Goal: Check status: Check status

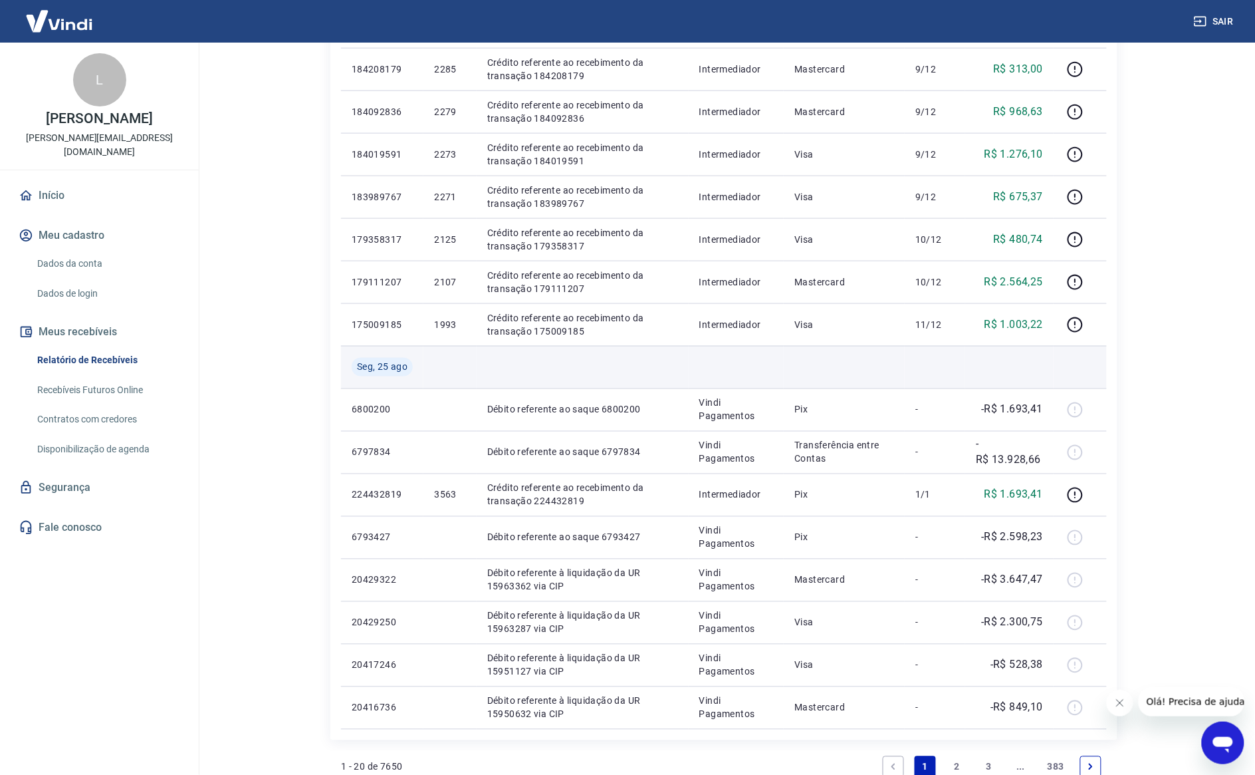
scroll to position [652, 0]
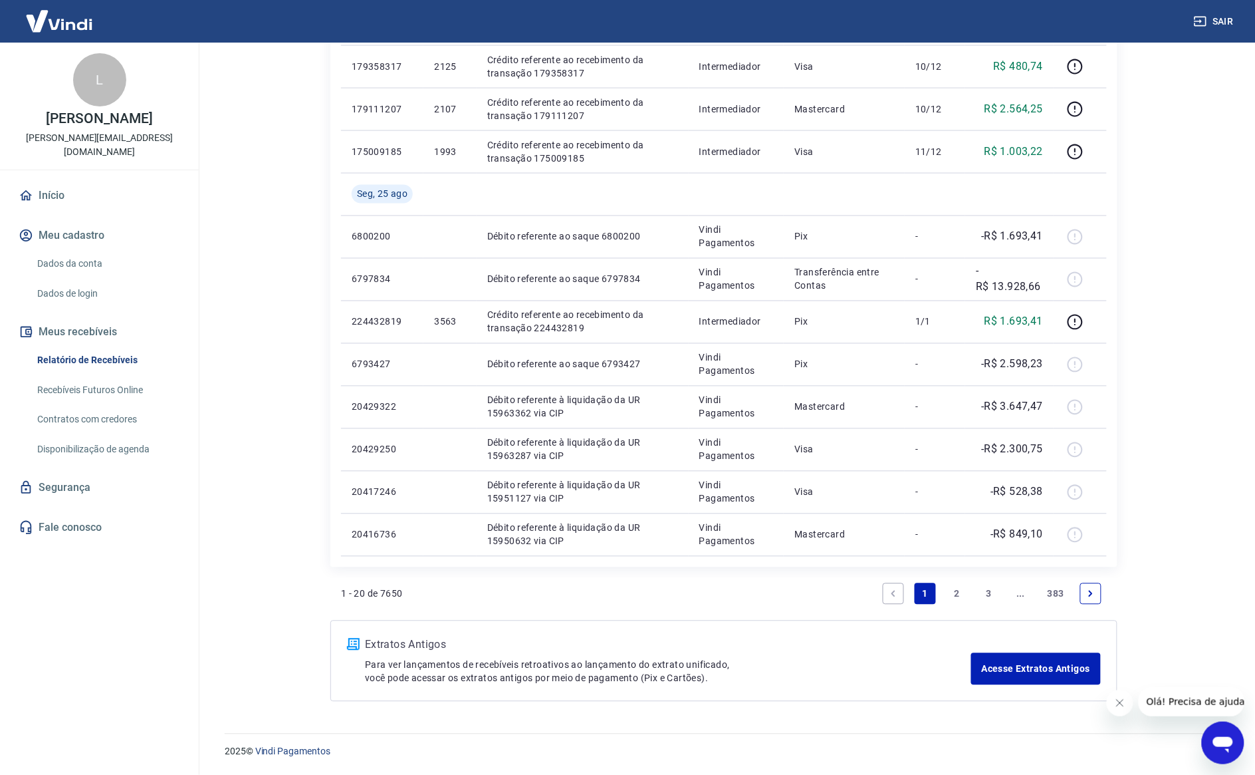
click at [951, 596] on link "2" at bounding box center [957, 593] width 21 height 21
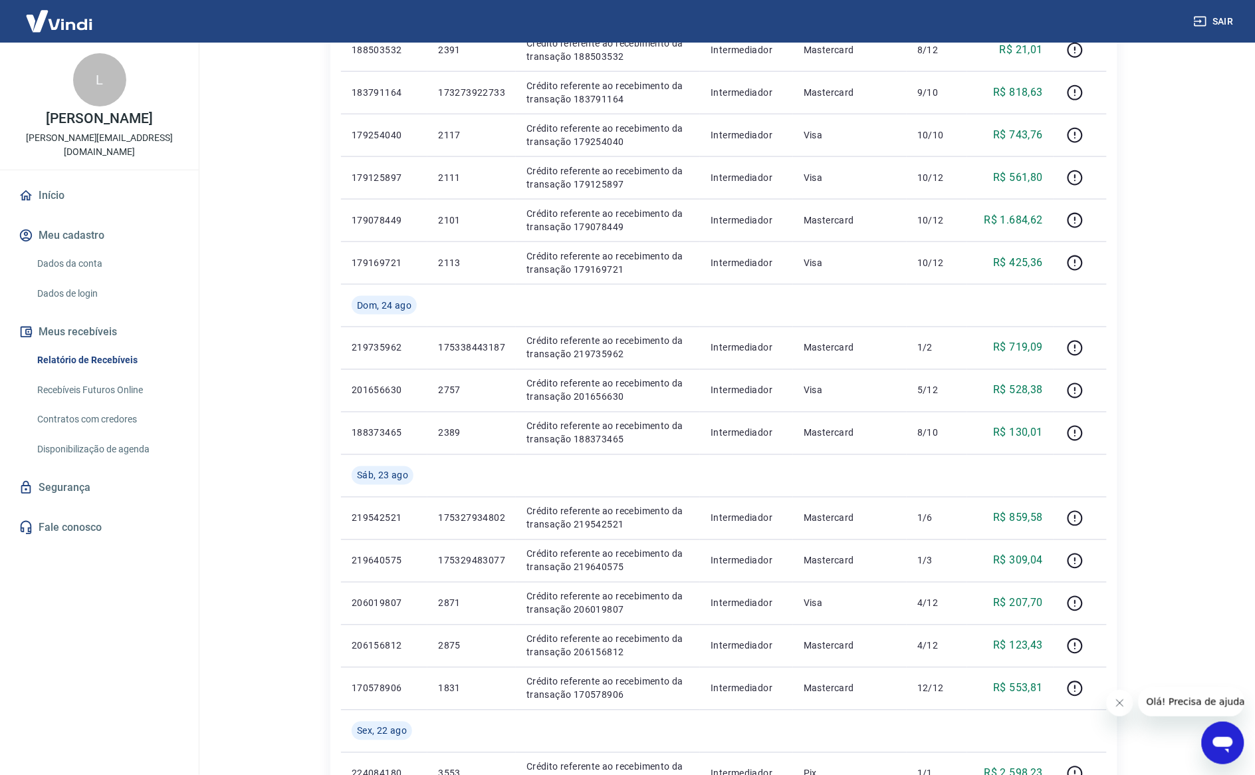
scroll to position [738, 0]
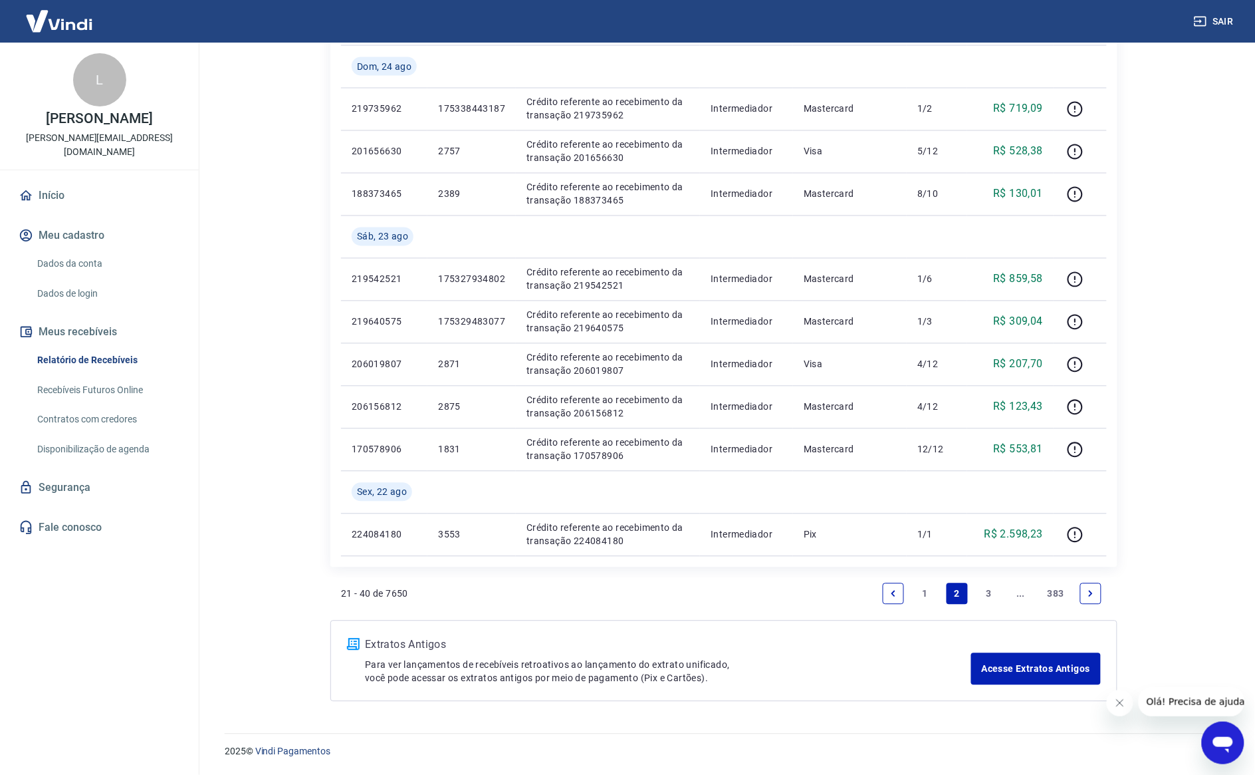
drag, startPoint x: 982, startPoint y: 598, endPoint x: 989, endPoint y: 590, distance: 10.9
click at [982, 597] on link "3" at bounding box center [989, 593] width 21 height 21
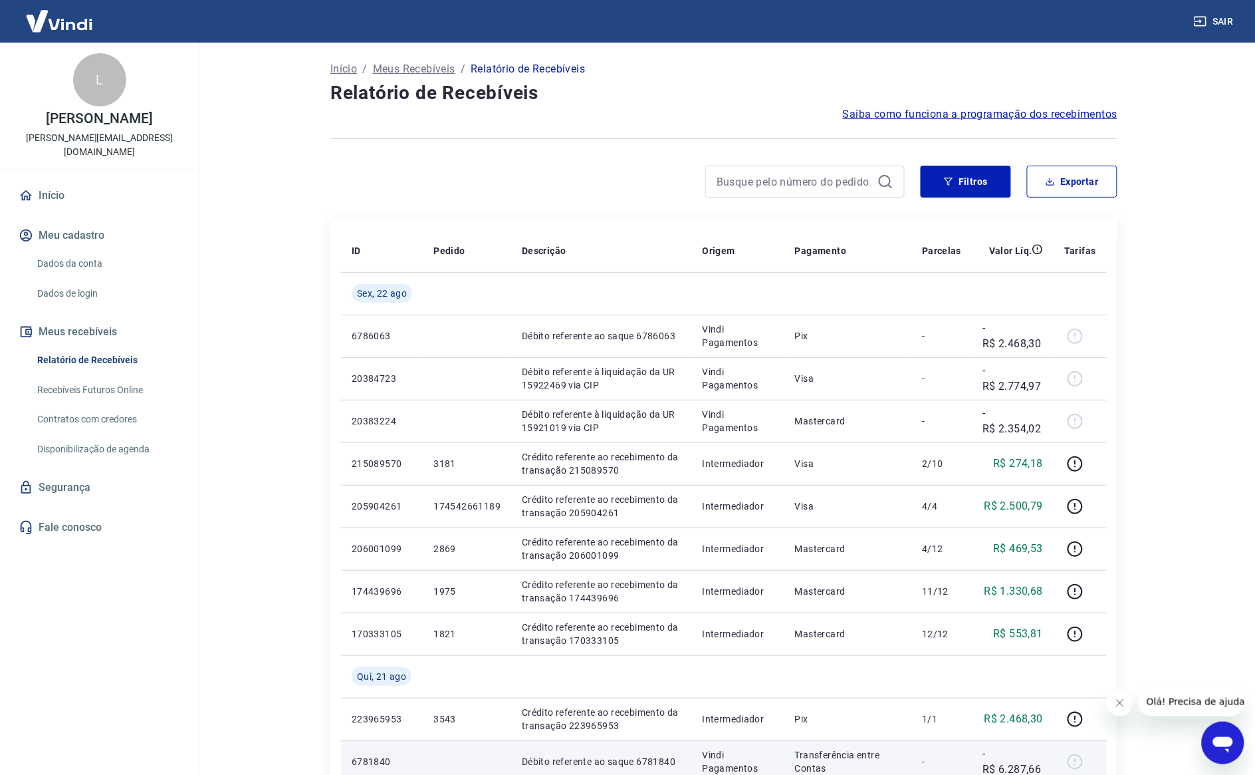
scroll to position [652, 0]
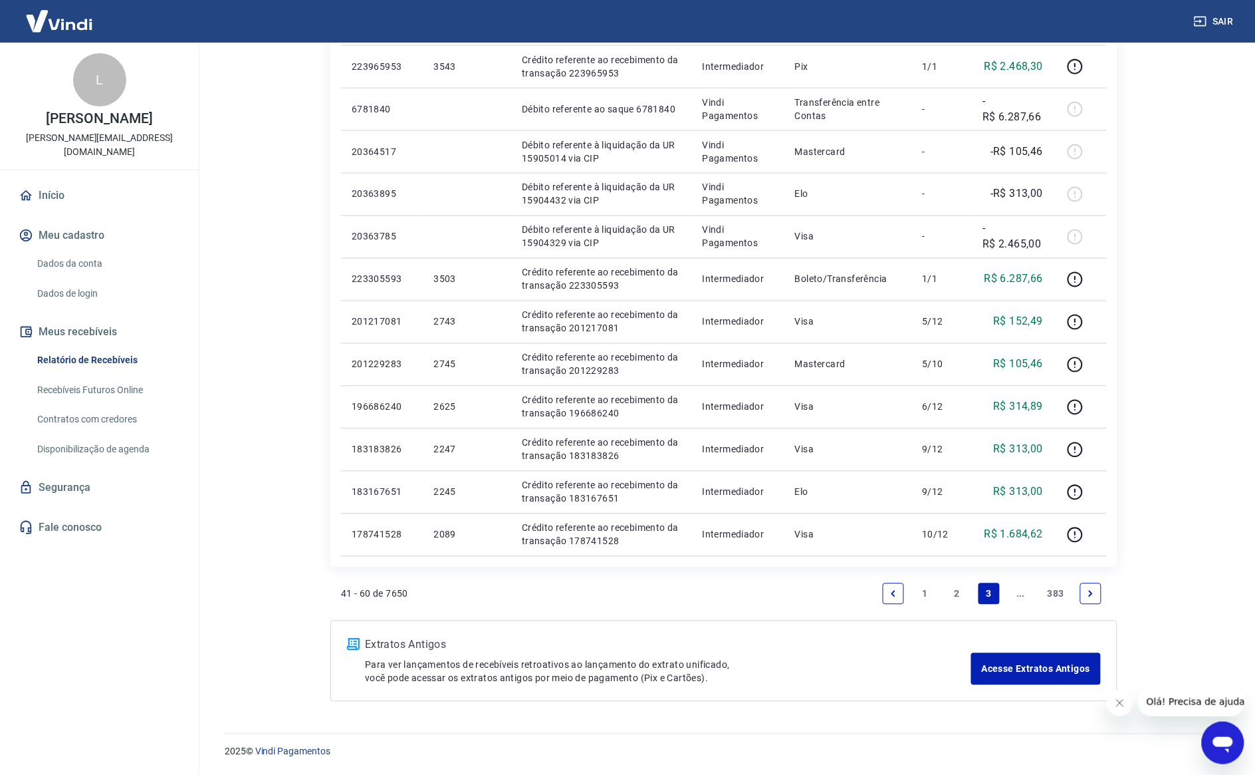
click at [953, 603] on link "2" at bounding box center [957, 593] width 21 height 21
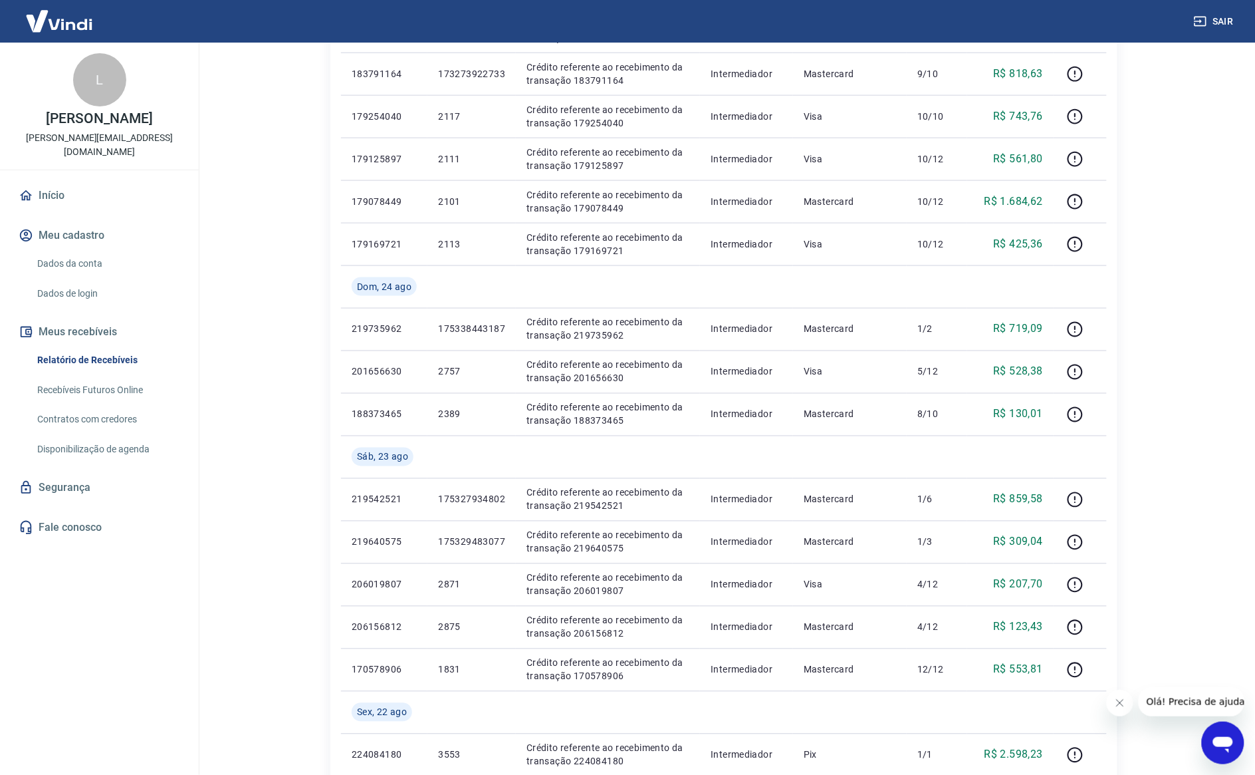
scroll to position [496, 0]
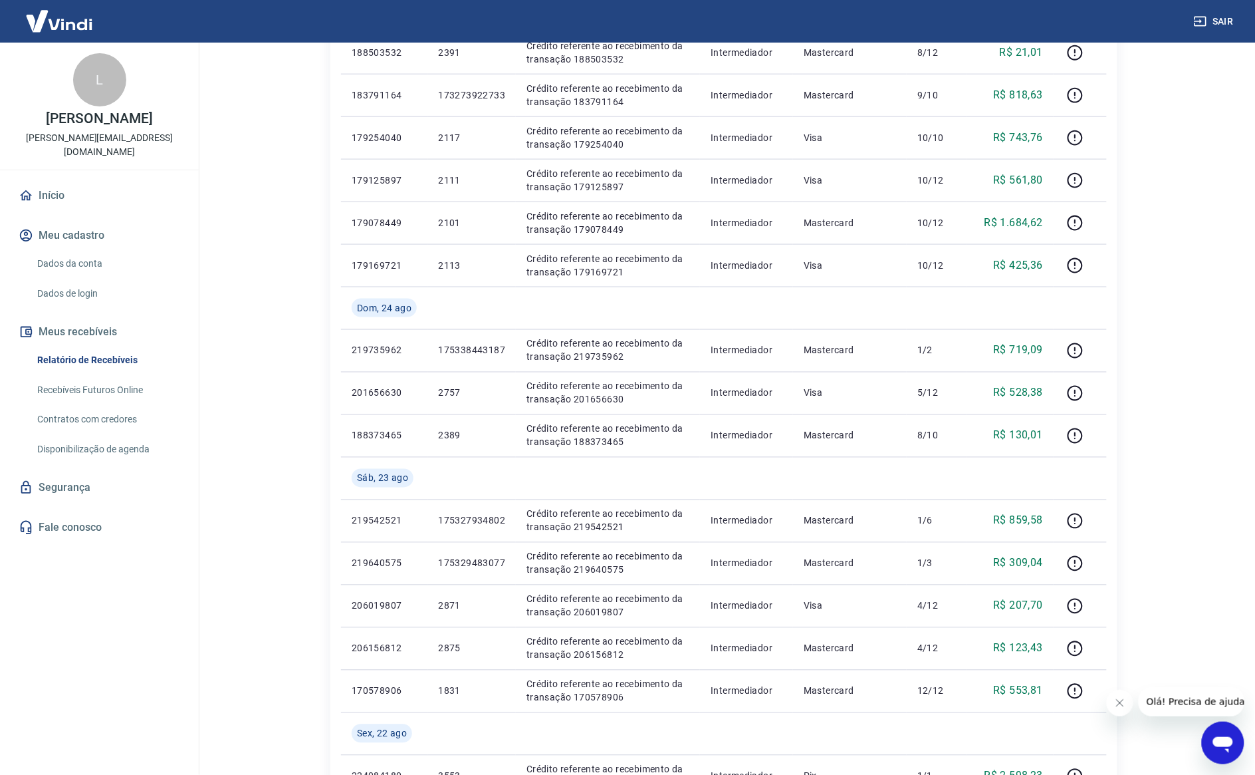
drag, startPoint x: 1188, startPoint y: 186, endPoint x: 1178, endPoint y: 181, distance: 11.3
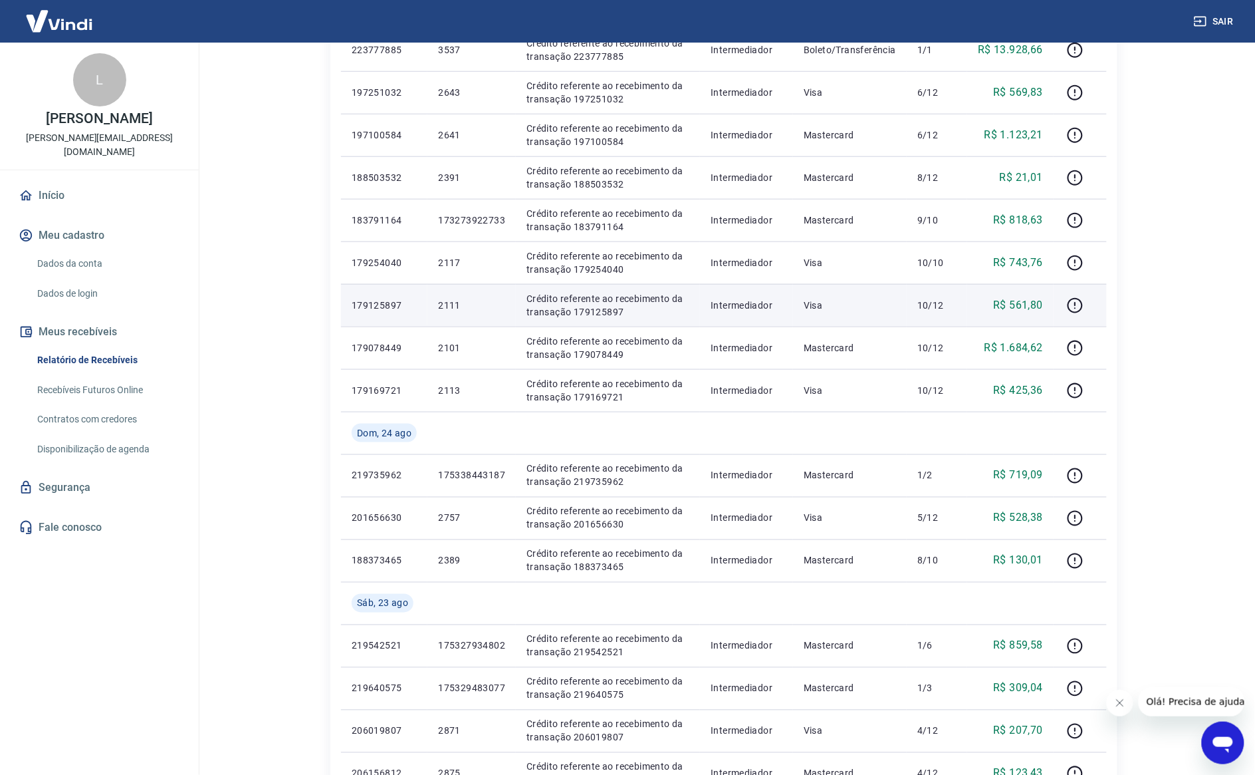
scroll to position [738, 0]
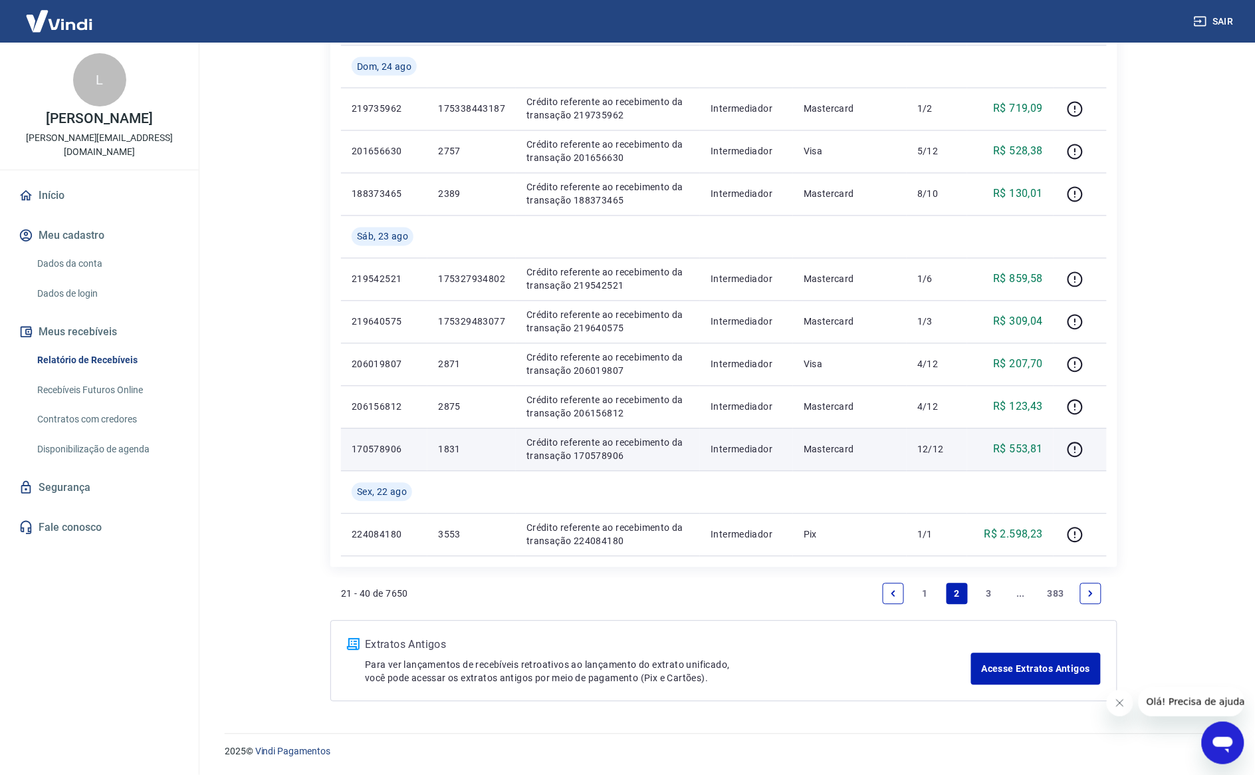
click at [457, 449] on p "1831" at bounding box center [471, 449] width 67 height 13
click at [441, 441] on td "1831" at bounding box center [472, 449] width 88 height 43
drag, startPoint x: 441, startPoint y: 441, endPoint x: 446, endPoint y: 446, distance: 7.1
click at [446, 446] on p "1831" at bounding box center [471, 449] width 67 height 13
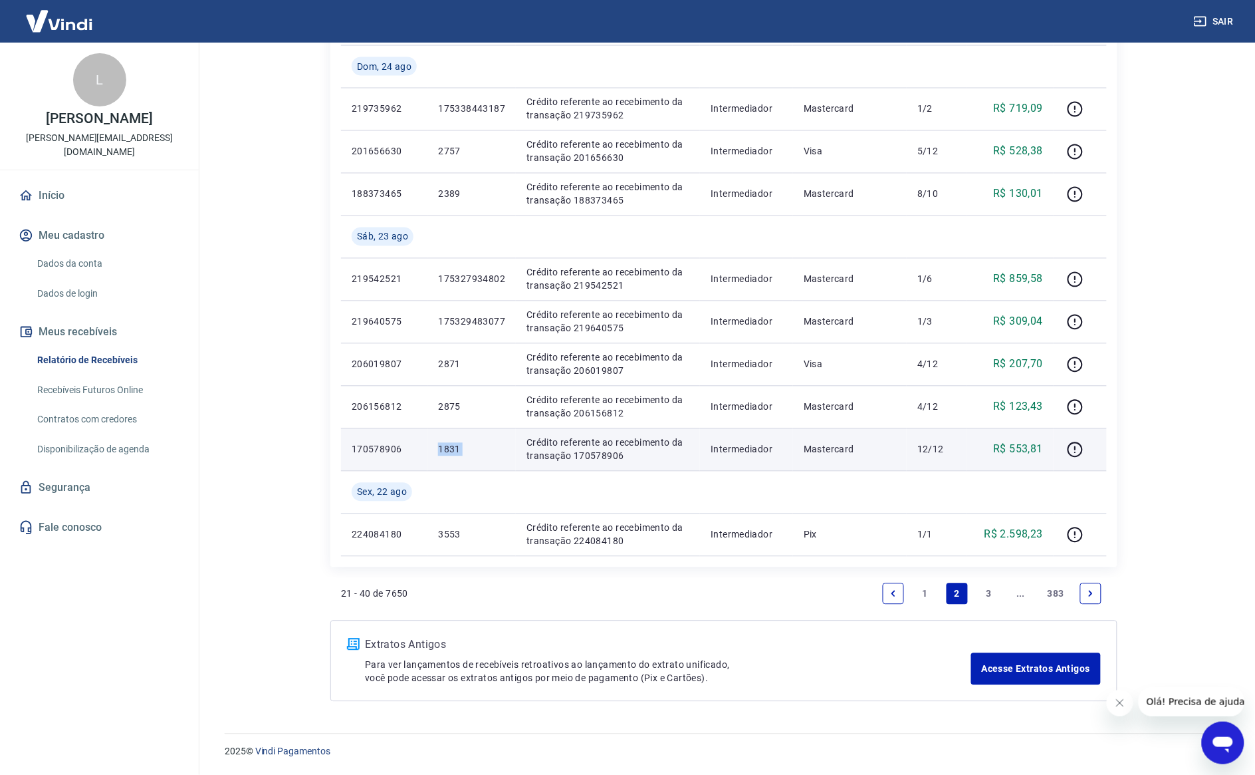
copy p "1831"
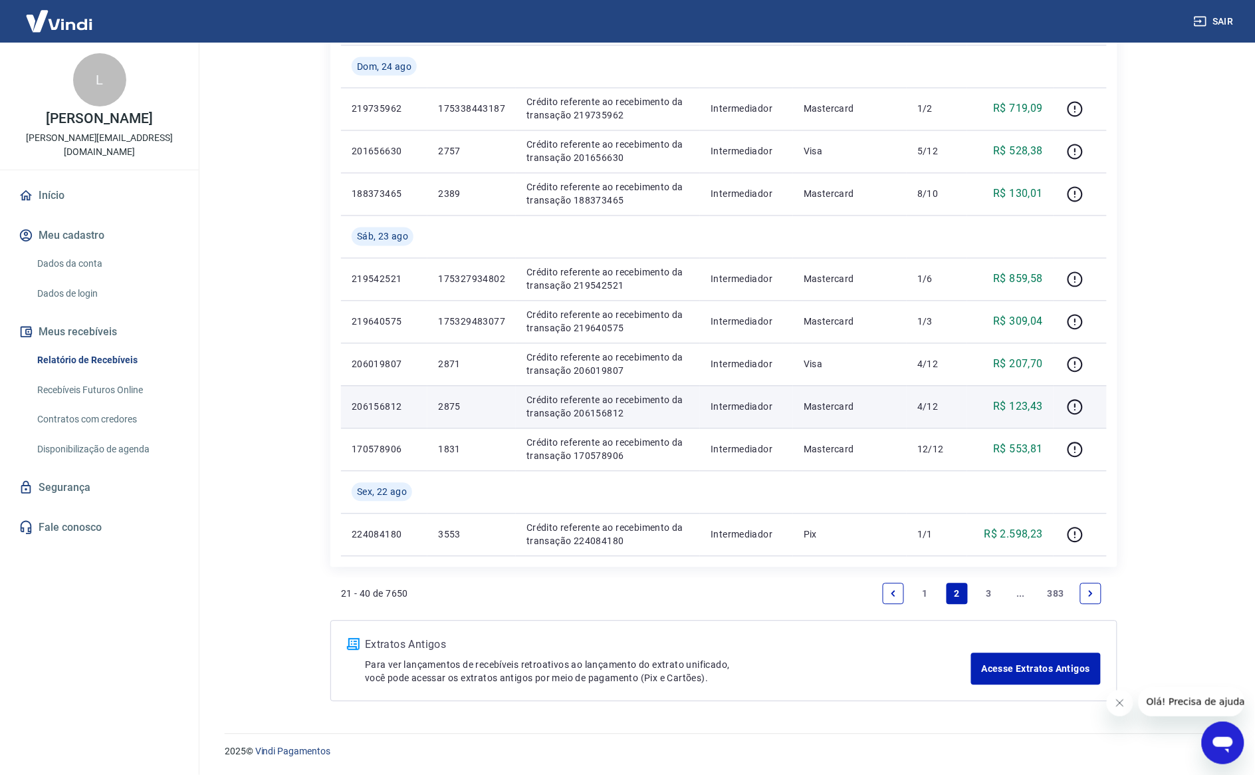
click at [443, 409] on p "2875" at bounding box center [471, 406] width 67 height 13
drag, startPoint x: 443, startPoint y: 409, endPoint x: 463, endPoint y: 404, distance: 20.6
click at [444, 409] on p "2875" at bounding box center [471, 406] width 67 height 13
copy p "2875"
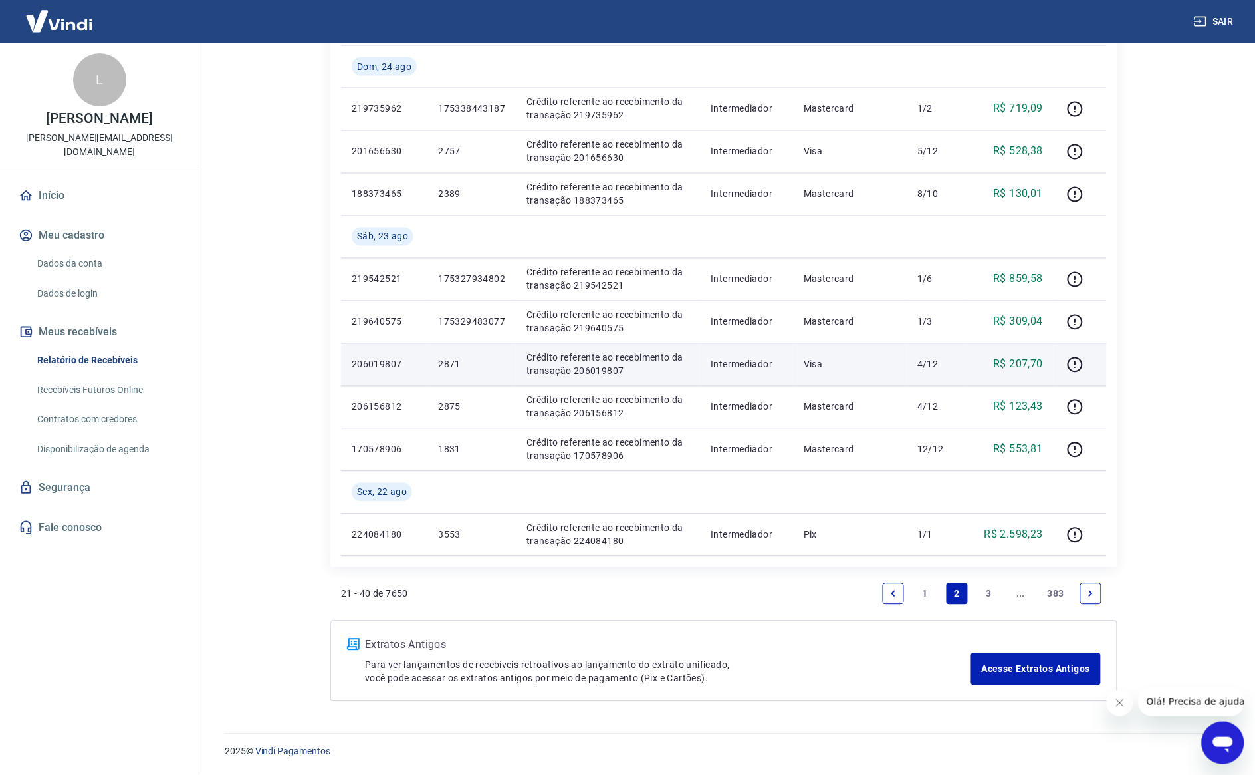
click at [460, 358] on p "2871" at bounding box center [471, 364] width 67 height 13
click at [447, 360] on p "2871" at bounding box center [471, 364] width 67 height 13
click at [450, 360] on p "2871" at bounding box center [471, 364] width 67 height 13
copy p "2871"
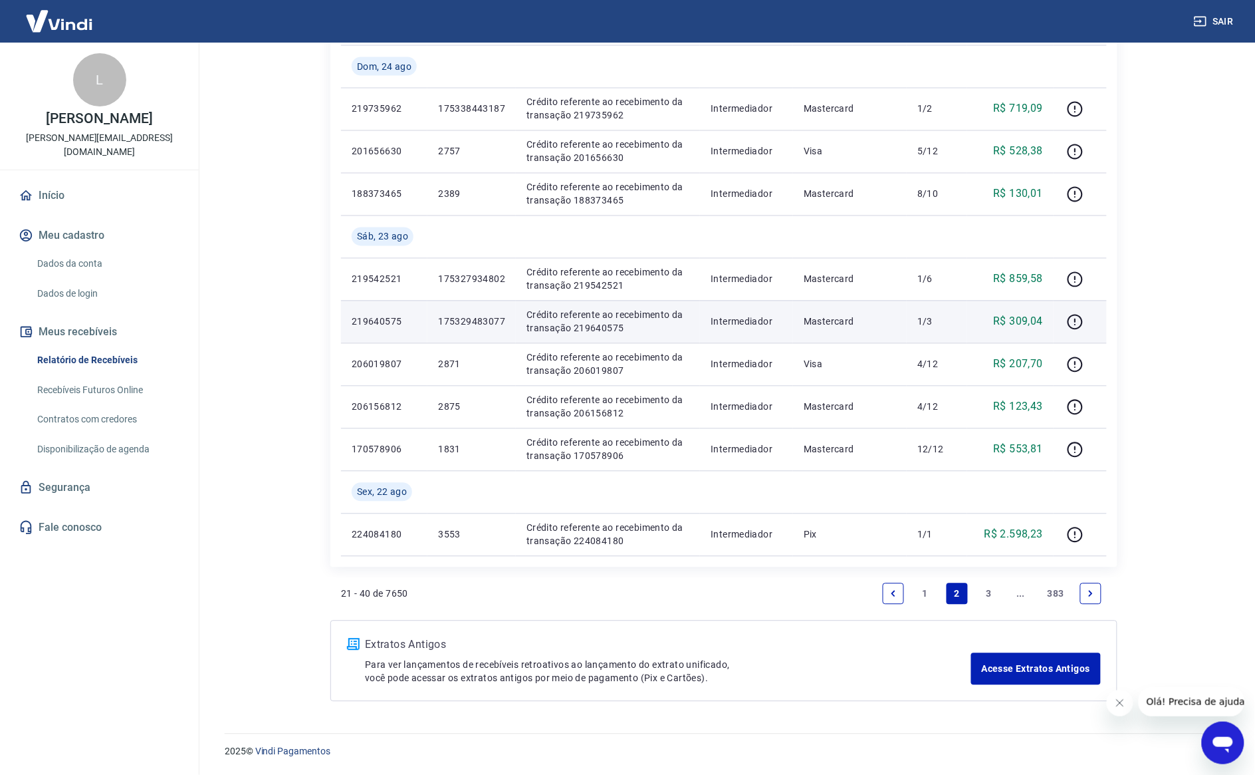
click at [470, 323] on p "175329483077" at bounding box center [471, 321] width 67 height 13
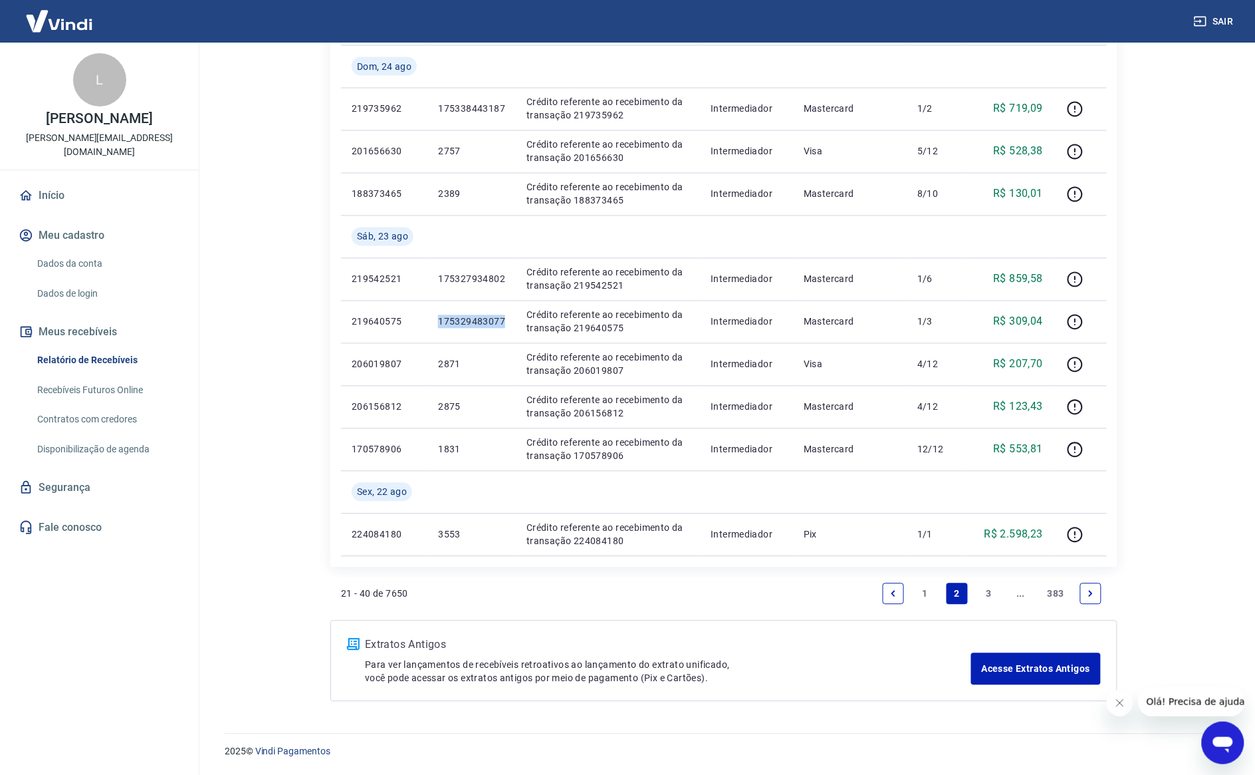
copy p "175329483077"
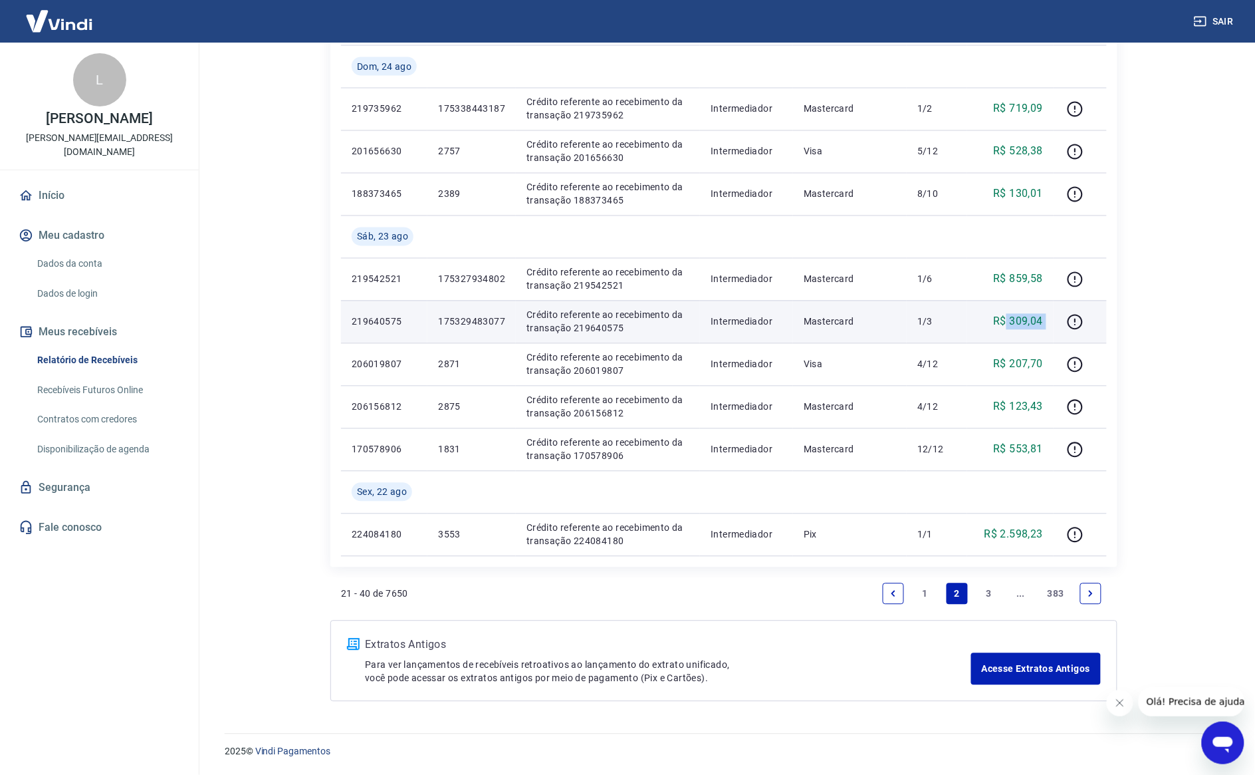
drag, startPoint x: 1005, startPoint y: 316, endPoint x: 1061, endPoint y: 323, distance: 56.3
click at [1056, 326] on tr "219640575 175329483077 Crédito referente ao recebimento da transação 219640575 …" at bounding box center [724, 322] width 766 height 43
copy tr "309,04"
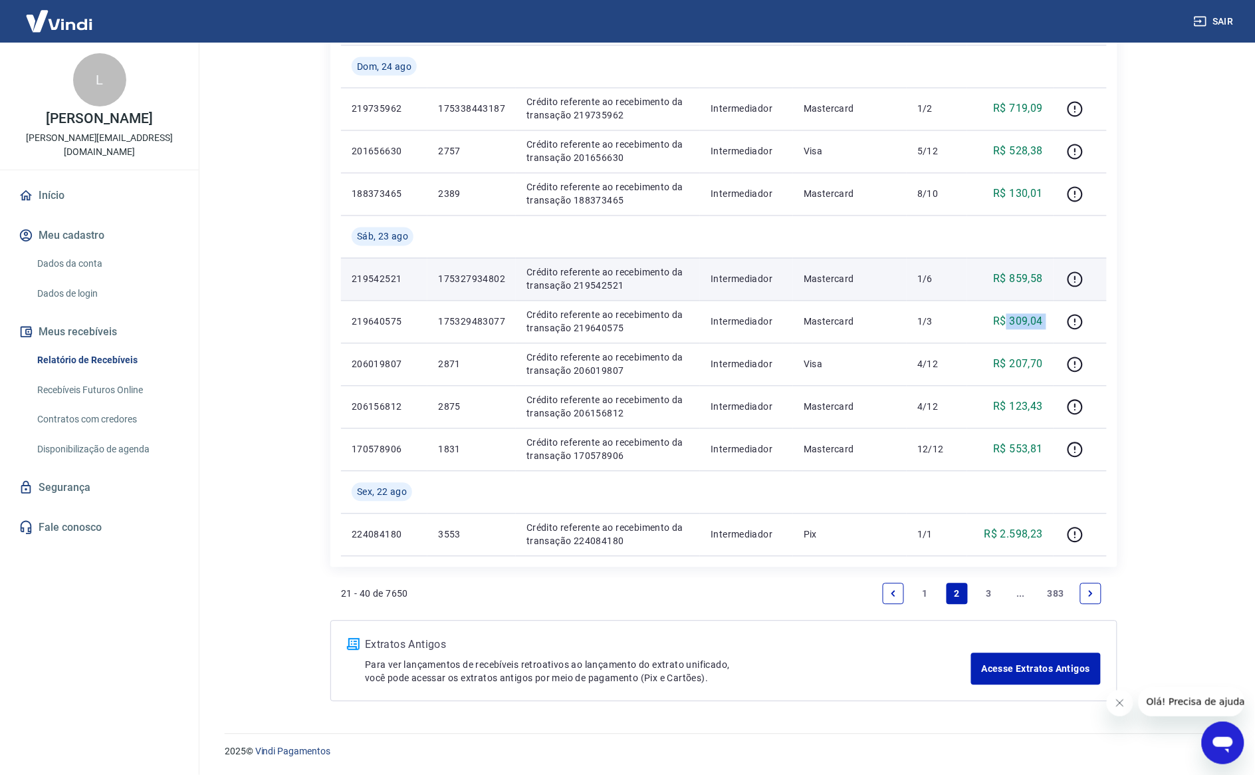
click at [459, 280] on p "175327934802" at bounding box center [471, 279] width 67 height 13
click at [457, 280] on p "175327934802" at bounding box center [471, 279] width 67 height 13
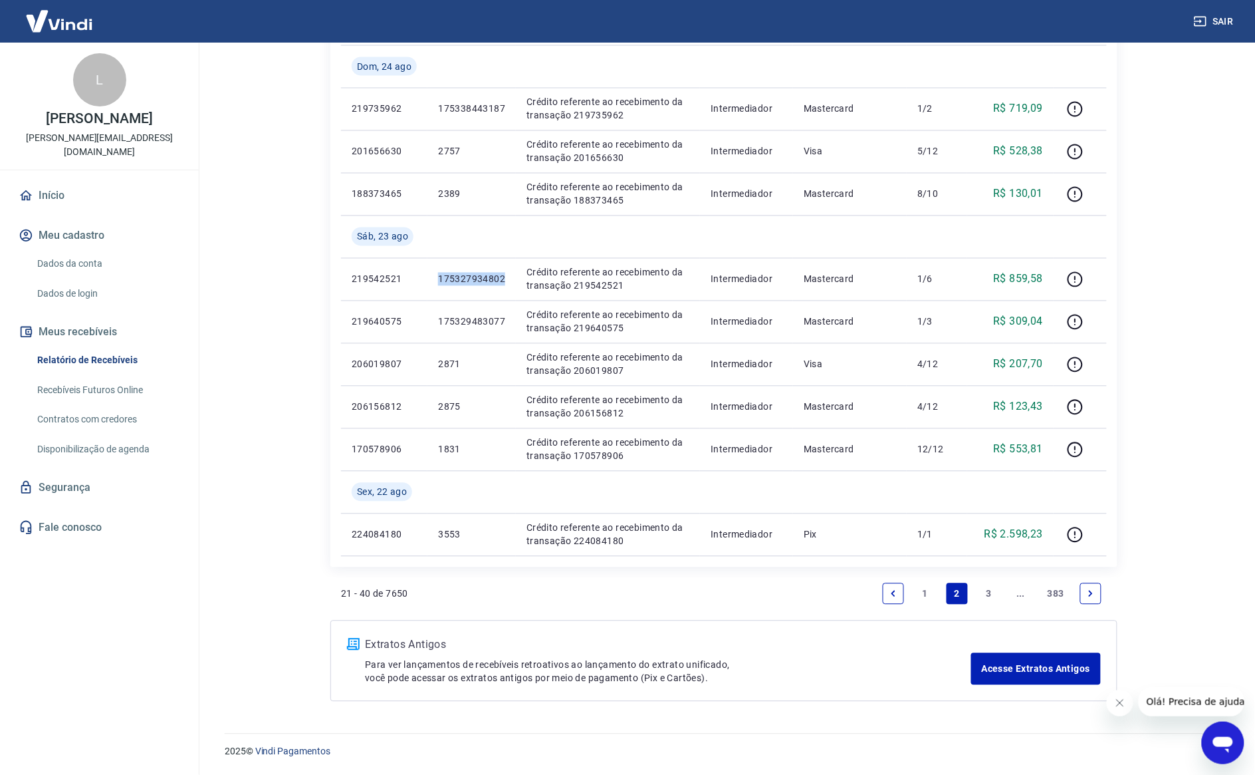
copy p "175327934802"
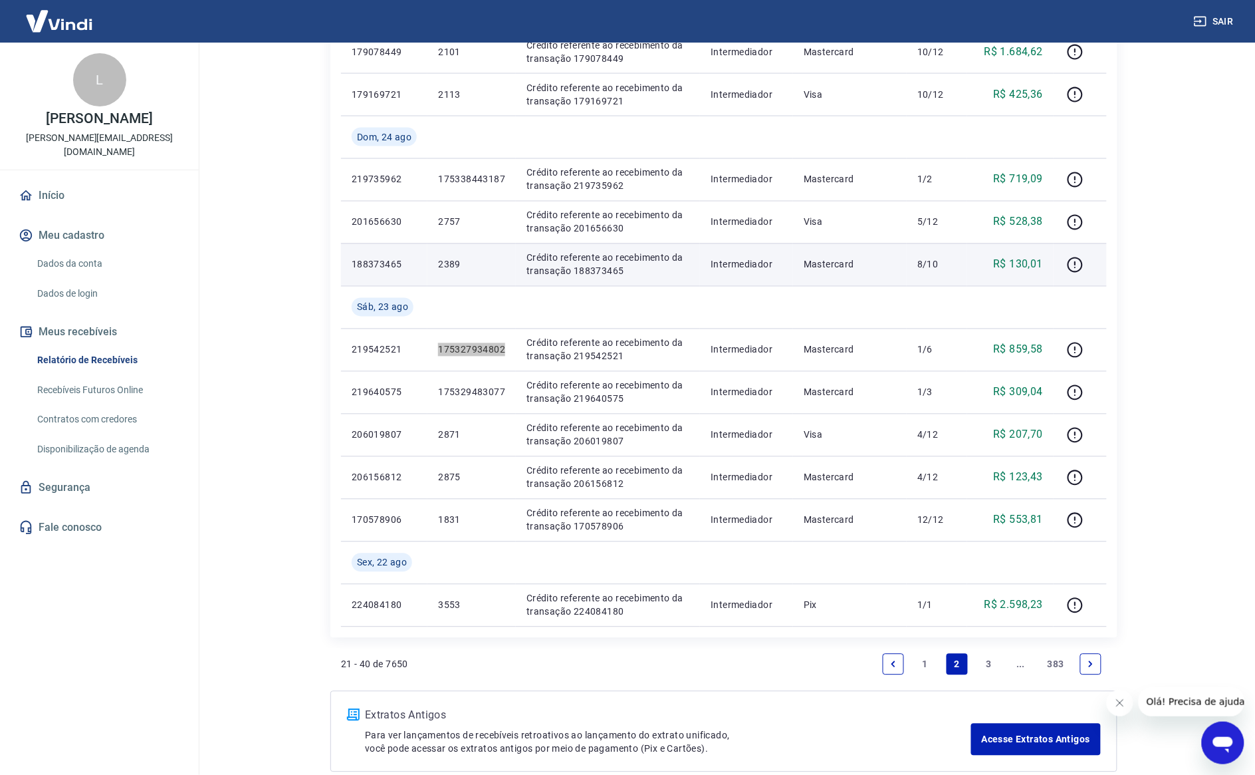
scroll to position [572, 0]
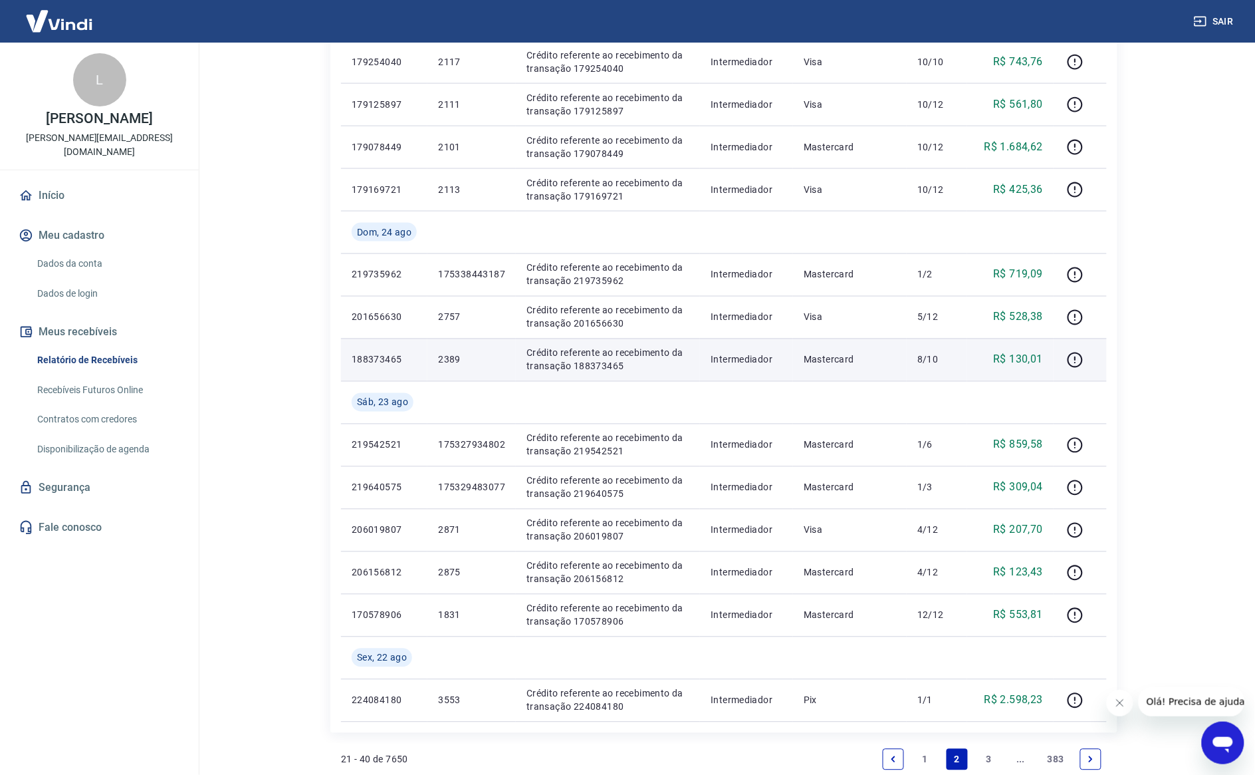
click at [457, 354] on p "2389" at bounding box center [471, 359] width 67 height 13
copy p "2389"
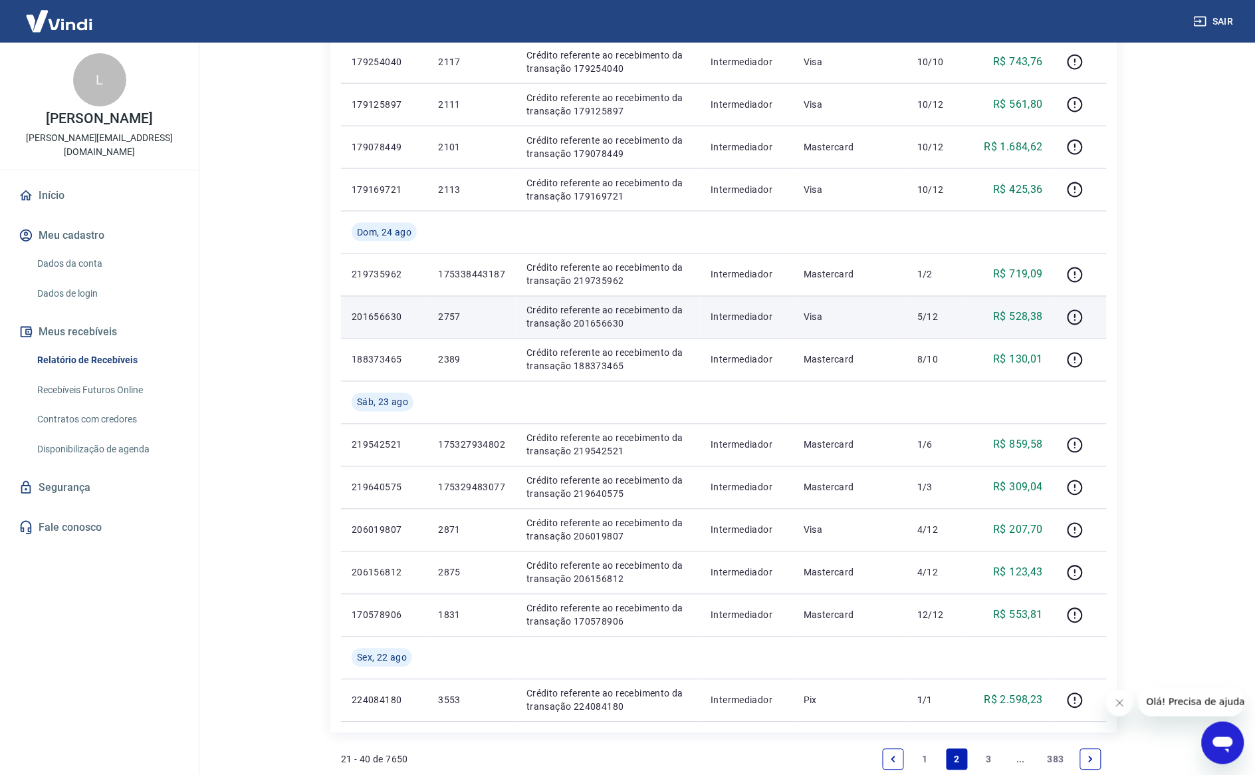
click at [451, 318] on p "2757" at bounding box center [471, 317] width 67 height 13
drag, startPoint x: 451, startPoint y: 318, endPoint x: 459, endPoint y: 316, distance: 8.2
click at [453, 317] on p "2757" at bounding box center [471, 317] width 67 height 13
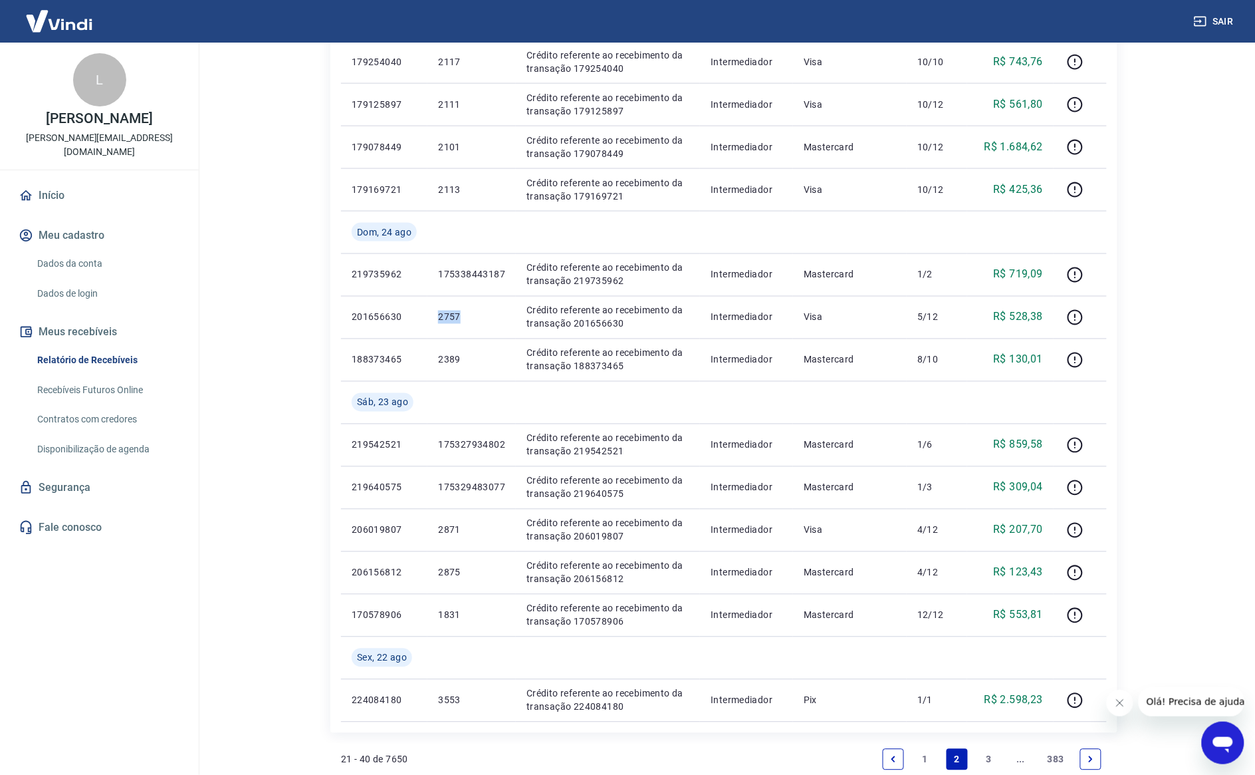
copy p "2757"
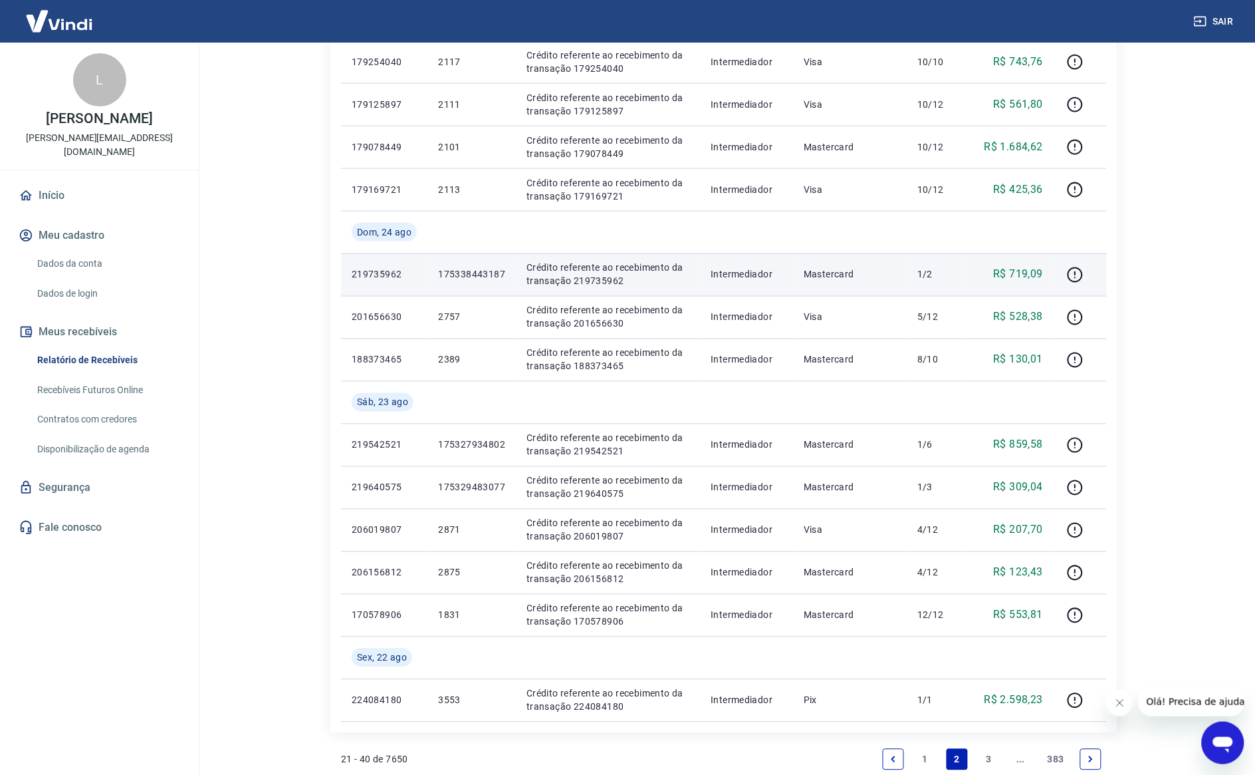
click at [480, 278] on p "175338443187" at bounding box center [471, 274] width 67 height 13
copy p "175338443187"
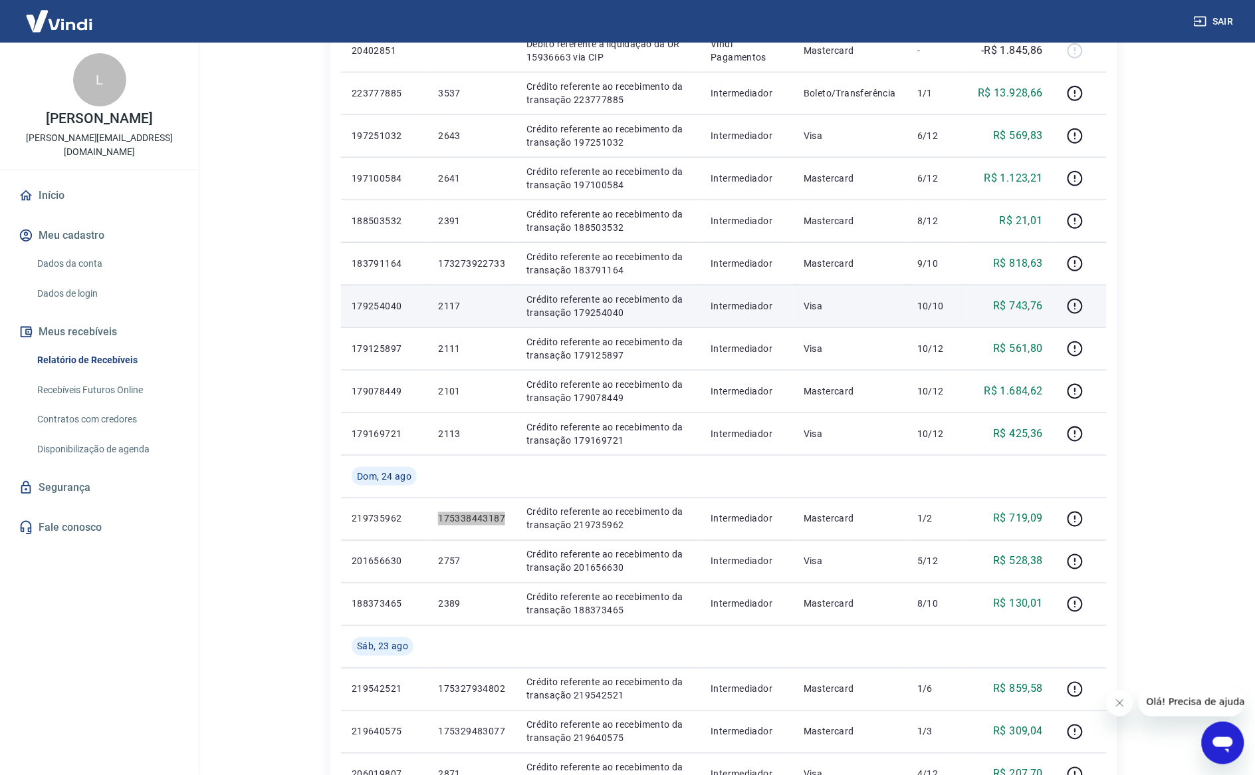
scroll to position [323, 0]
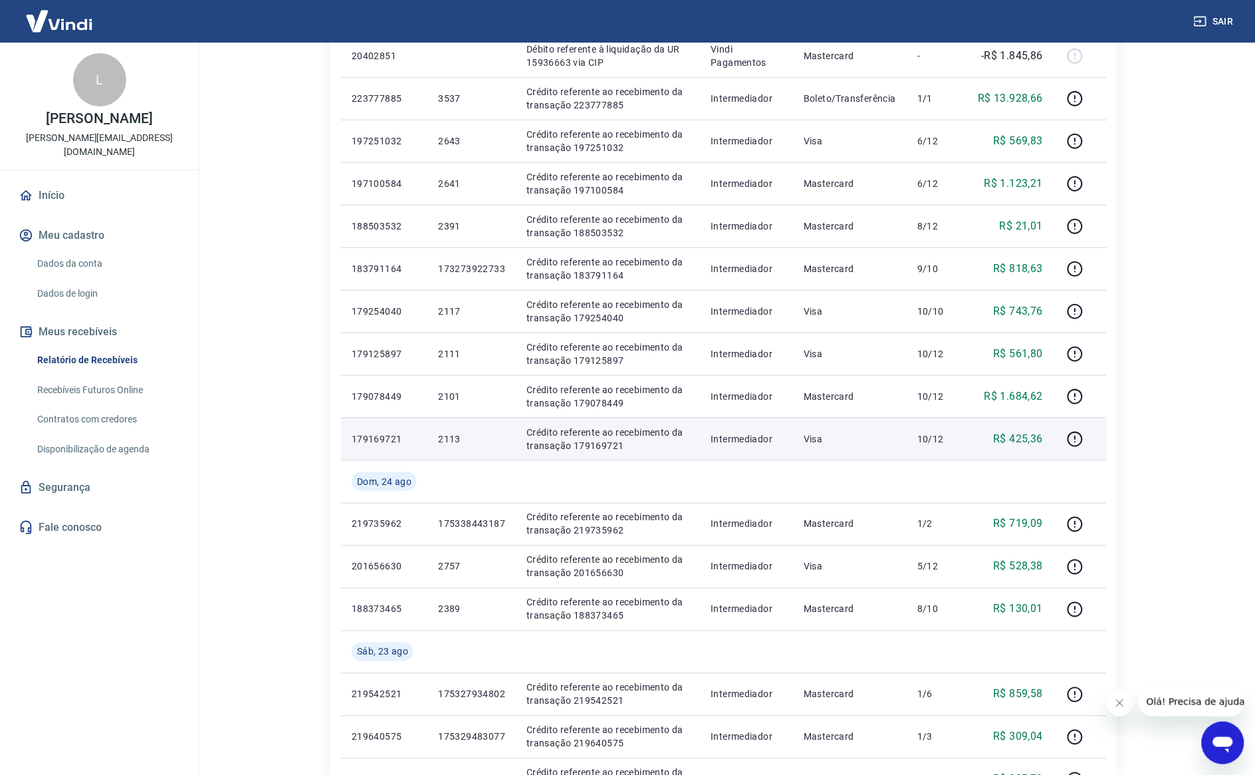
click at [448, 443] on p "2113" at bounding box center [471, 438] width 67 height 13
click at [448, 442] on p "2113" at bounding box center [471, 438] width 67 height 13
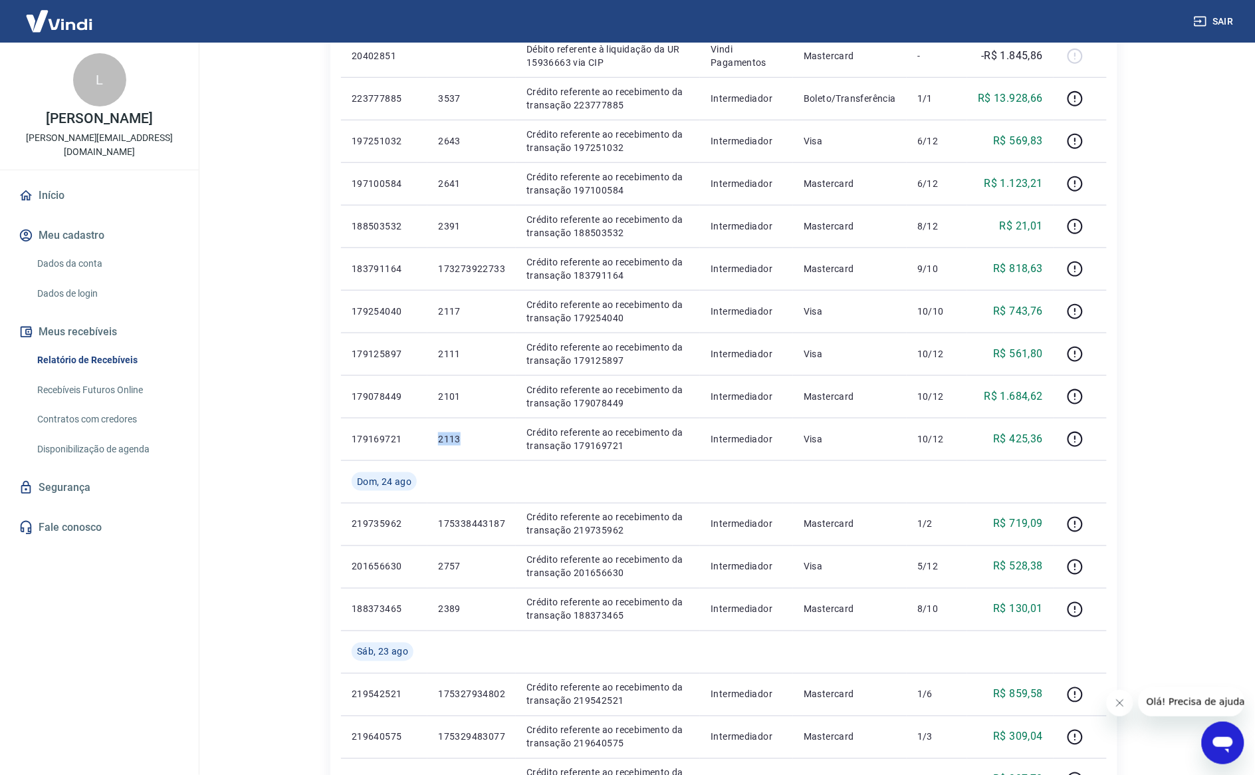
copy p "2113"
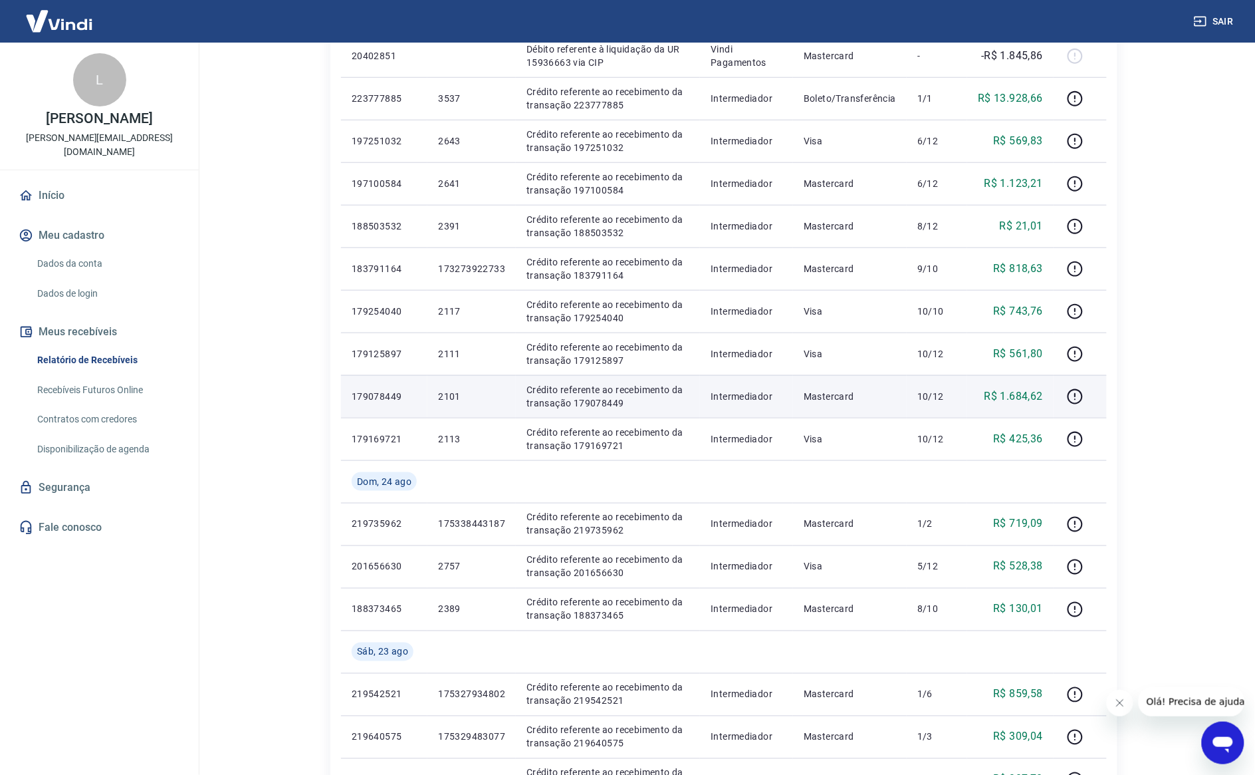
click at [453, 392] on p "2101" at bounding box center [471, 396] width 67 height 13
drag, startPoint x: 453, startPoint y: 392, endPoint x: 479, endPoint y: 384, distance: 27.1
click at [453, 391] on p "2101" at bounding box center [471, 396] width 67 height 13
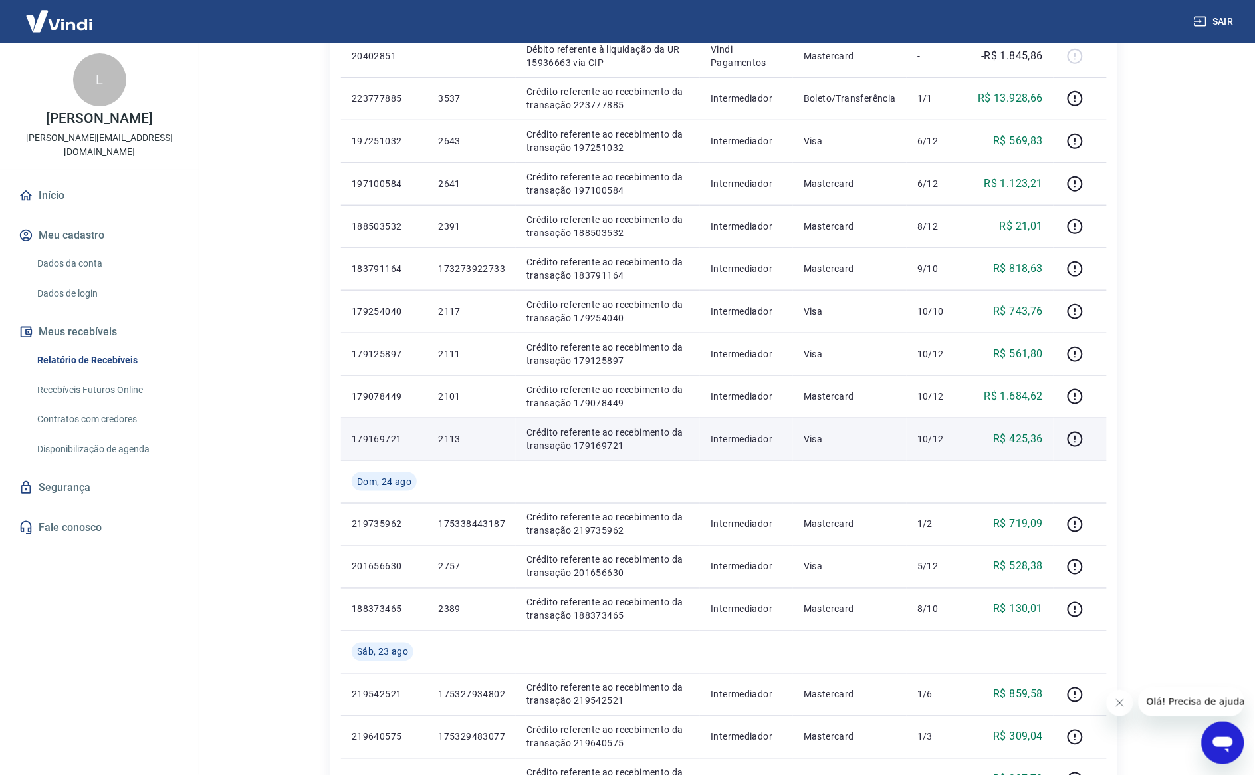
click at [441, 436] on p "2113" at bounding box center [471, 438] width 67 height 13
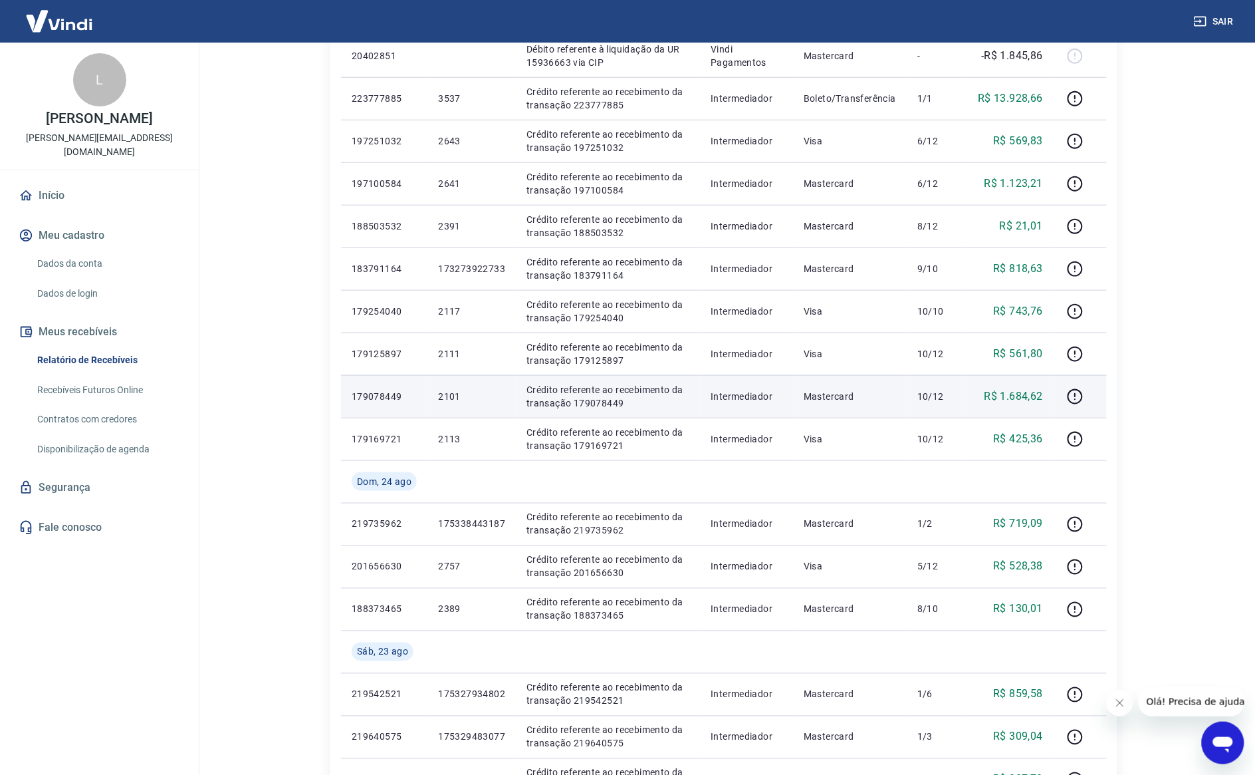
click at [453, 397] on p "2101" at bounding box center [471, 396] width 67 height 13
click at [453, 396] on p "2101" at bounding box center [471, 396] width 67 height 13
click at [1025, 400] on p "R$ 1.684,62" at bounding box center [1014, 396] width 59 height 16
click at [1025, 399] on p "R$ 1.684,62" at bounding box center [1014, 396] width 59 height 16
drag, startPoint x: 430, startPoint y: 391, endPoint x: 444, endPoint y: 394, distance: 14.2
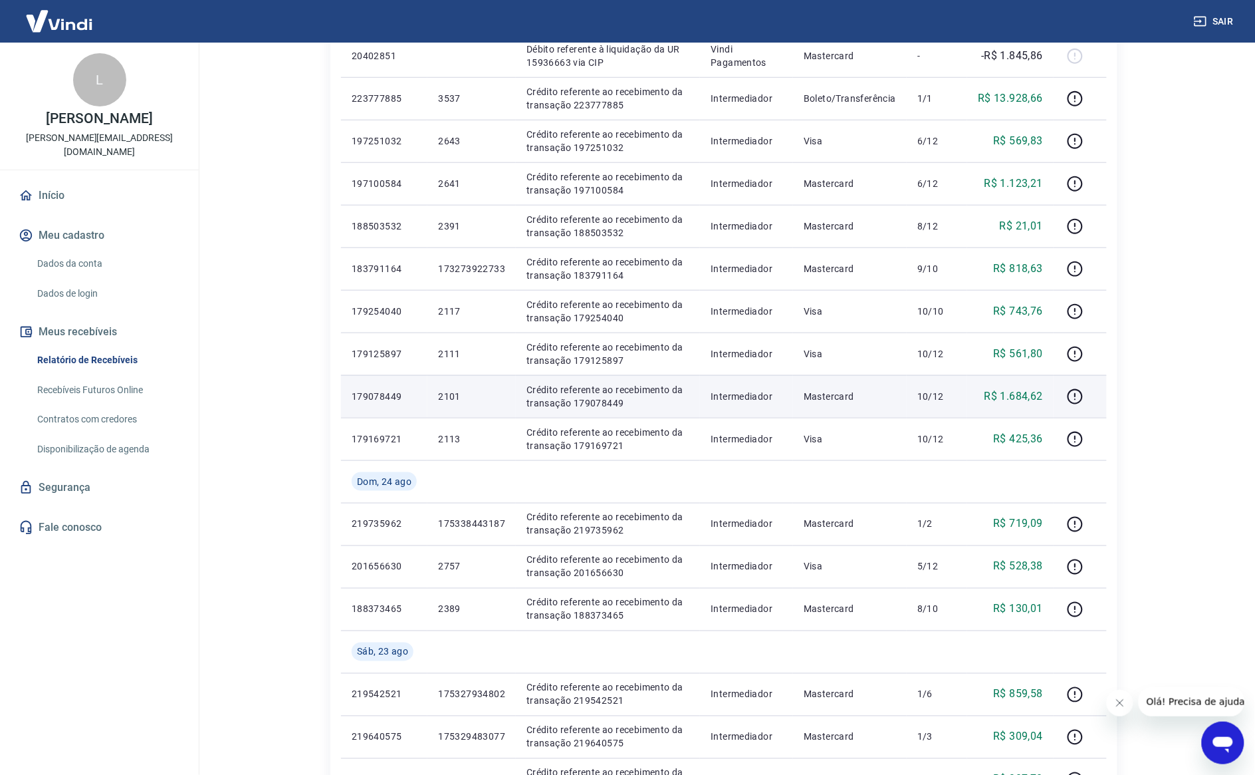
click at [431, 391] on td "2101" at bounding box center [472, 396] width 88 height 43
click at [448, 394] on p "2101" at bounding box center [471, 396] width 67 height 13
click at [1018, 394] on p "R$ 1.684,62" at bounding box center [1014, 396] width 59 height 16
drag, startPoint x: 1018, startPoint y: 394, endPoint x: 1041, endPoint y: 384, distance: 24.4
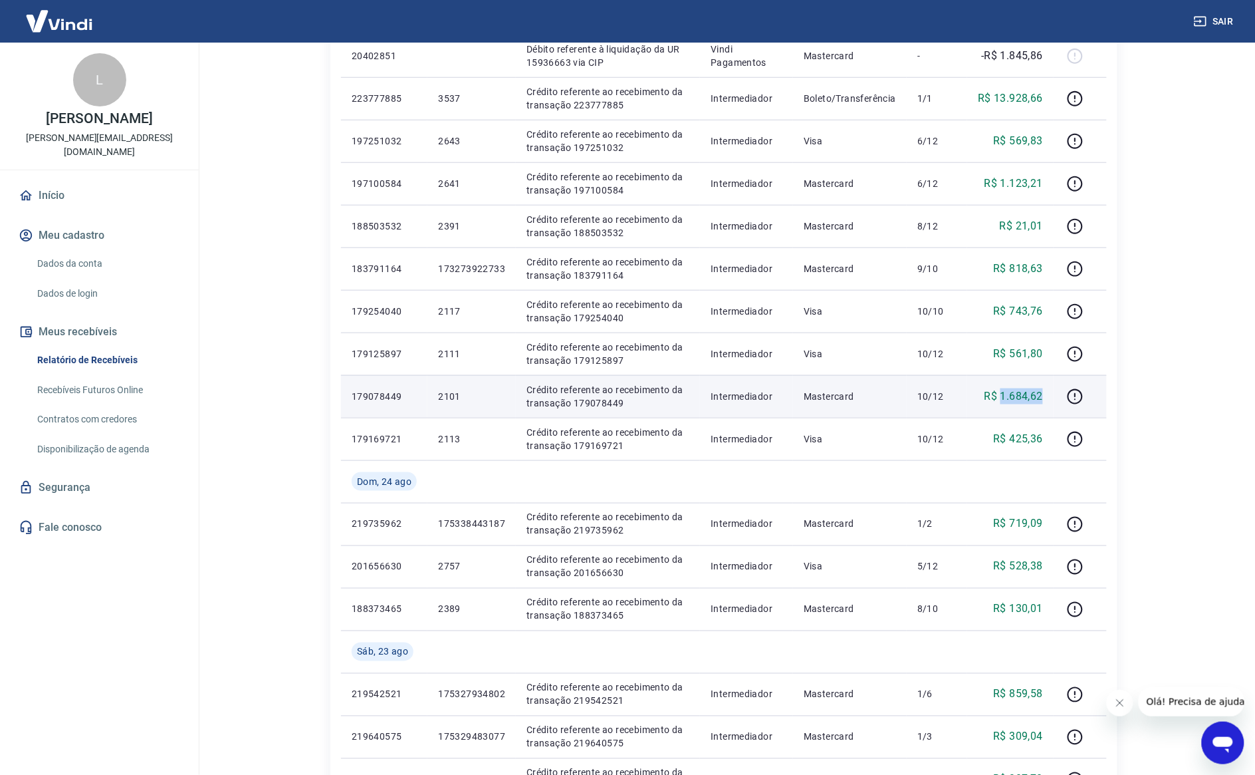
click at [1019, 394] on p "R$ 1.684,62" at bounding box center [1014, 396] width 59 height 16
click at [446, 394] on p "2101" at bounding box center [471, 396] width 67 height 13
click at [447, 394] on p "2101" at bounding box center [471, 396] width 67 height 13
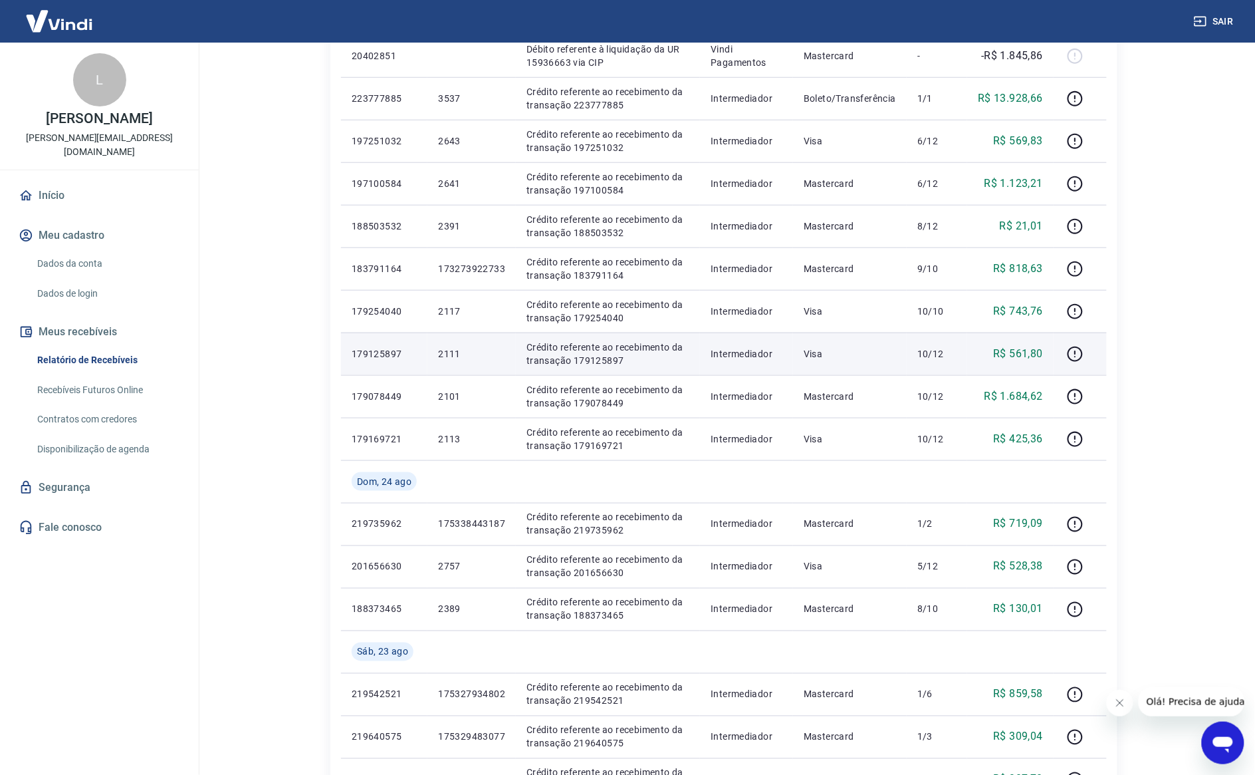
click at [452, 354] on p "2111" at bounding box center [471, 353] width 67 height 13
drag, startPoint x: 452, startPoint y: 354, endPoint x: 876, endPoint y: 356, distance: 423.6
click at [453, 354] on p "2111" at bounding box center [471, 353] width 67 height 13
click at [1039, 354] on p "R$ 561,80" at bounding box center [1019, 354] width 50 height 16
click at [463, 356] on p "2111" at bounding box center [471, 353] width 67 height 13
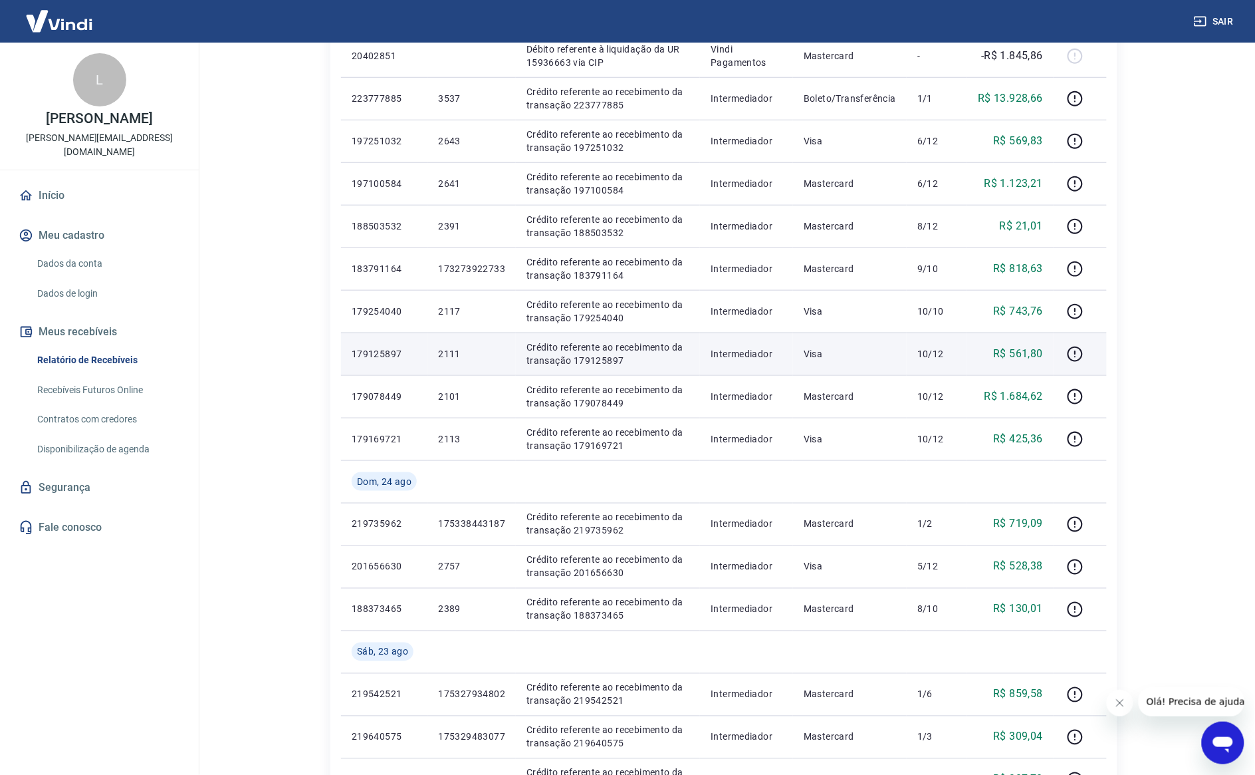
click at [463, 356] on p "2111" at bounding box center [471, 353] width 67 height 13
click at [453, 354] on p "2111" at bounding box center [471, 353] width 67 height 13
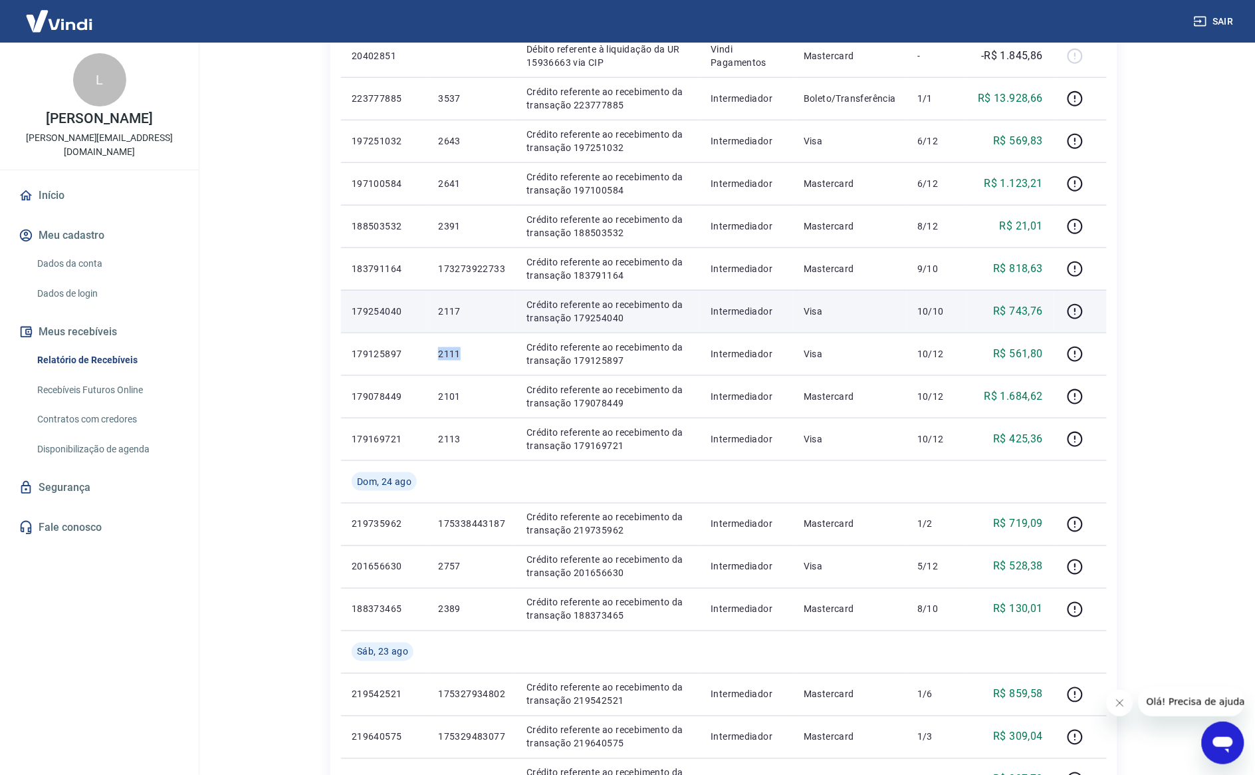
click at [460, 313] on p "2117" at bounding box center [471, 311] width 67 height 13
click at [449, 307] on p "2117" at bounding box center [471, 311] width 67 height 13
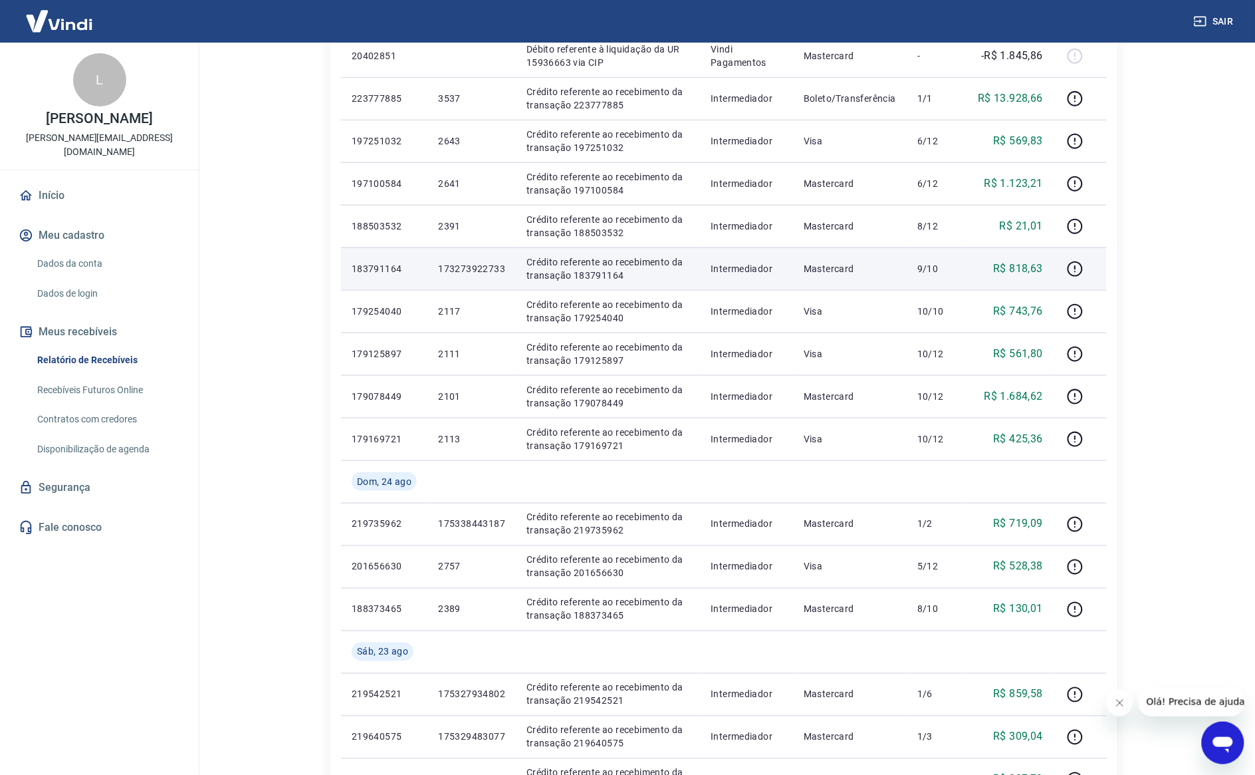
click at [485, 263] on p "173273922733" at bounding box center [471, 268] width 67 height 13
click at [486, 262] on p "173273922733" at bounding box center [471, 268] width 67 height 13
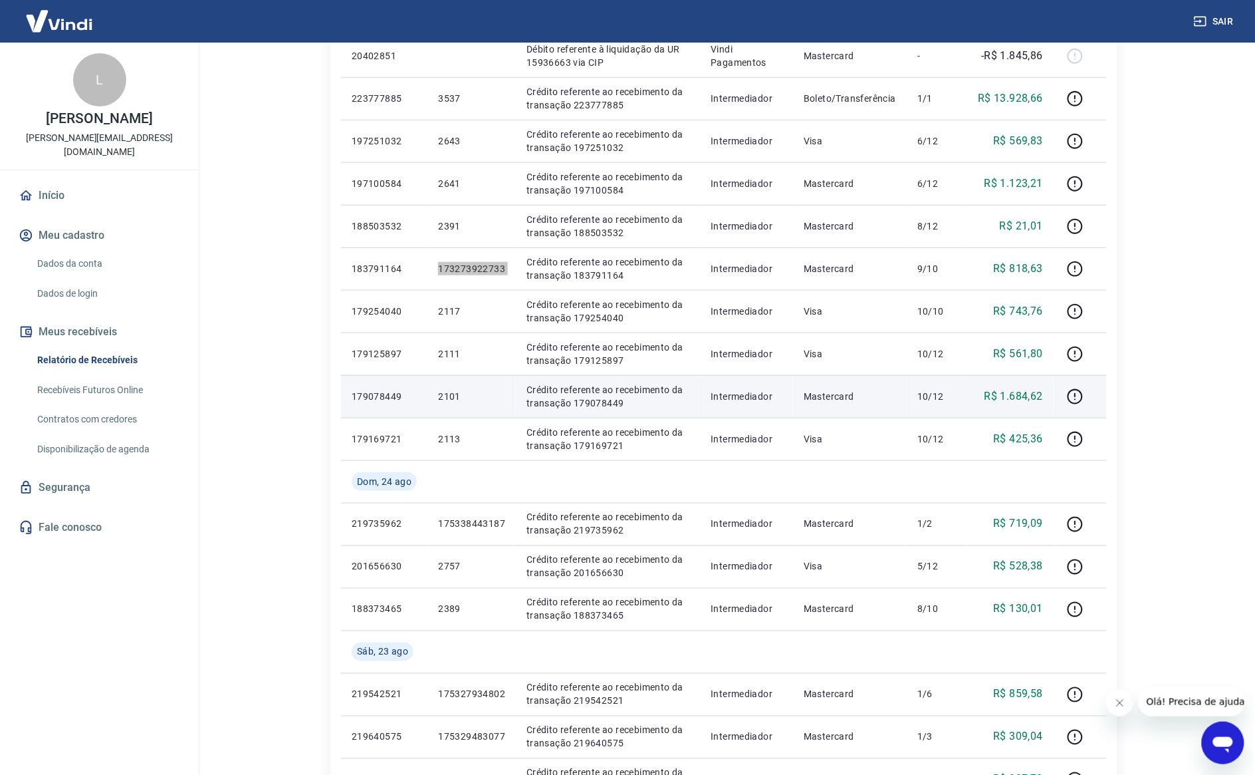
scroll to position [156, 0]
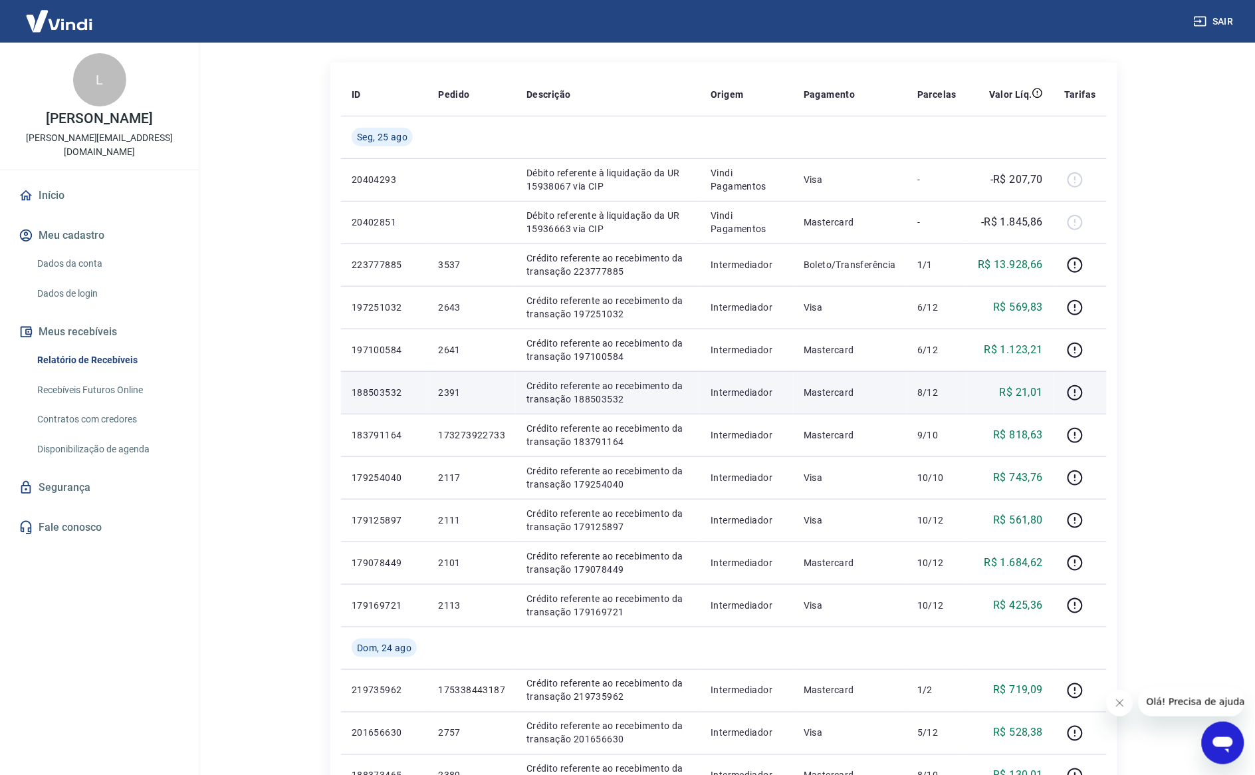
click at [450, 384] on td "2391" at bounding box center [472, 392] width 88 height 43
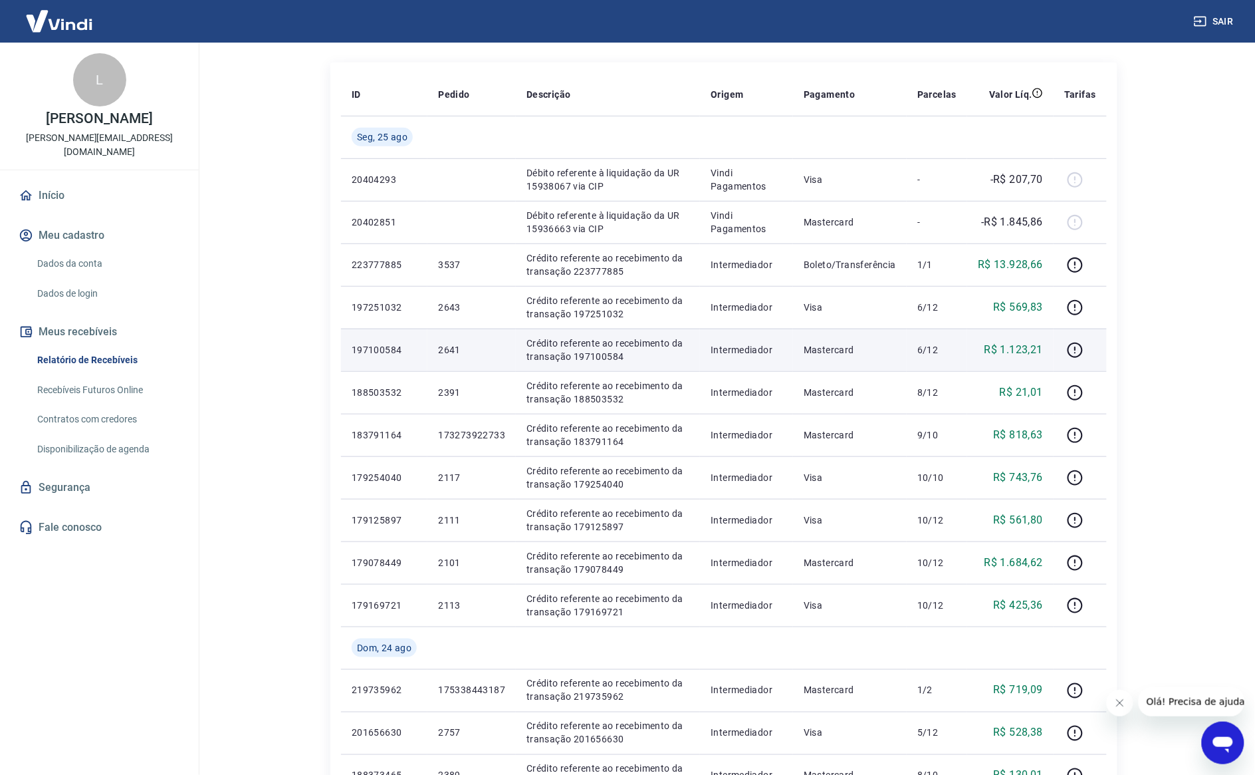
click at [462, 351] on p "2641" at bounding box center [471, 349] width 67 height 13
click at [432, 344] on td "2641" at bounding box center [472, 349] width 88 height 43
click at [434, 346] on td "2641" at bounding box center [472, 349] width 88 height 43
click at [437, 346] on td "2641" at bounding box center [472, 349] width 88 height 43
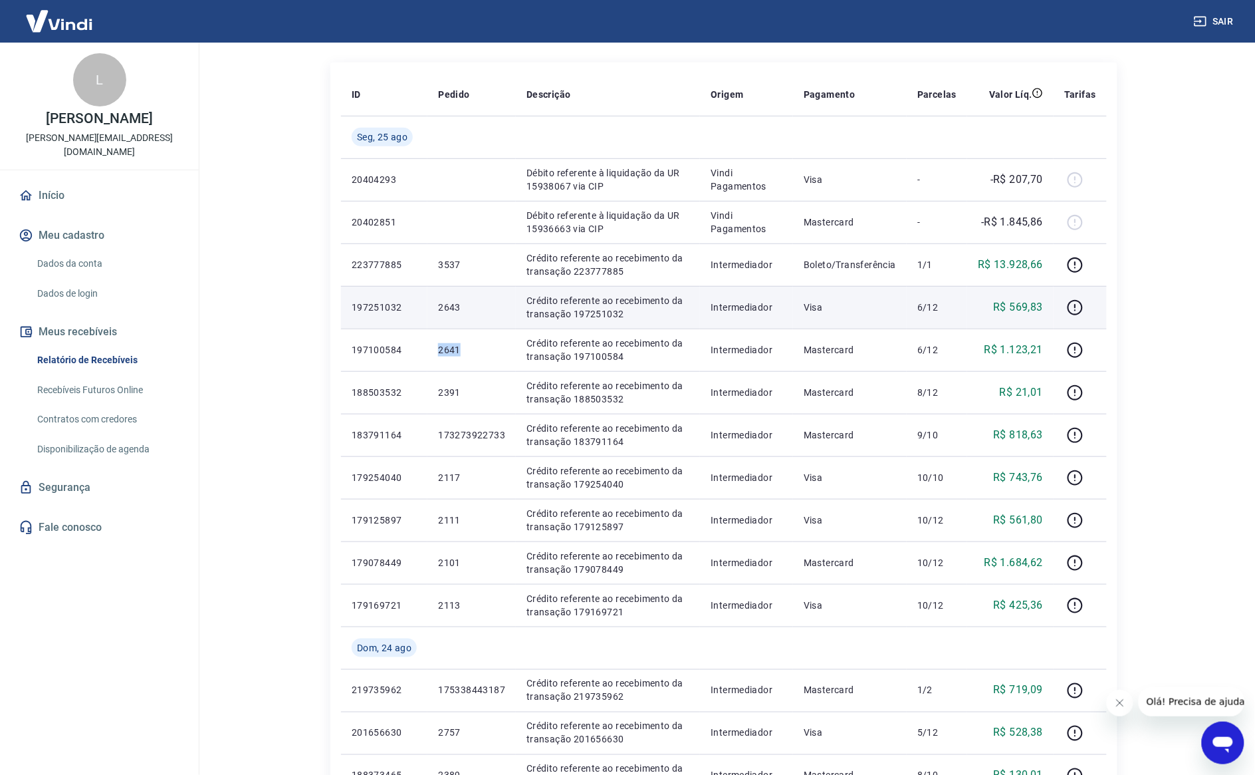
click at [454, 309] on p "2643" at bounding box center [471, 307] width 67 height 13
click at [455, 309] on p "2643" at bounding box center [471, 307] width 67 height 13
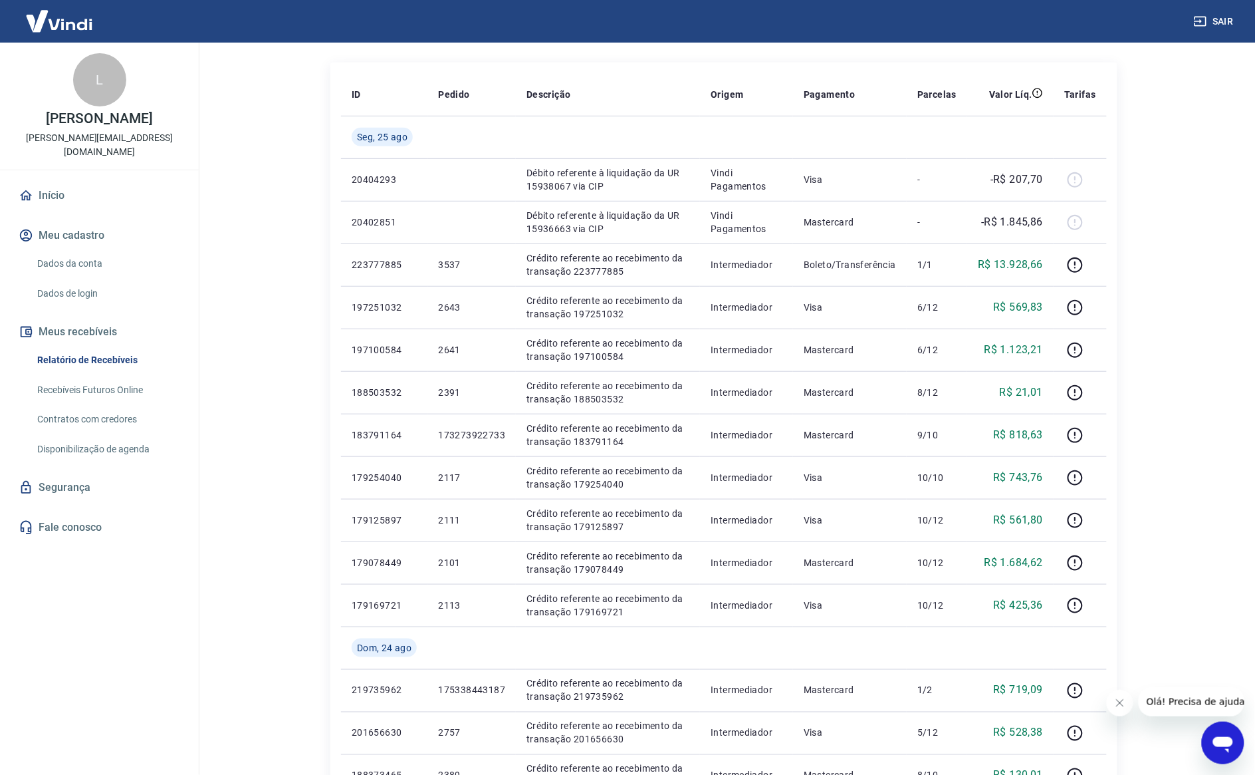
click at [1211, 358] on main "Início / Meus Recebíveis / Relatório de Recebíveis Relatório de Recebíveis Saib…" at bounding box center [724, 252] width 1063 height 732
click at [1221, 477] on main "Início / Meus Recebíveis / Relatório de Recebíveis Relatório de Recebíveis Saib…" at bounding box center [724, 252] width 1063 height 732
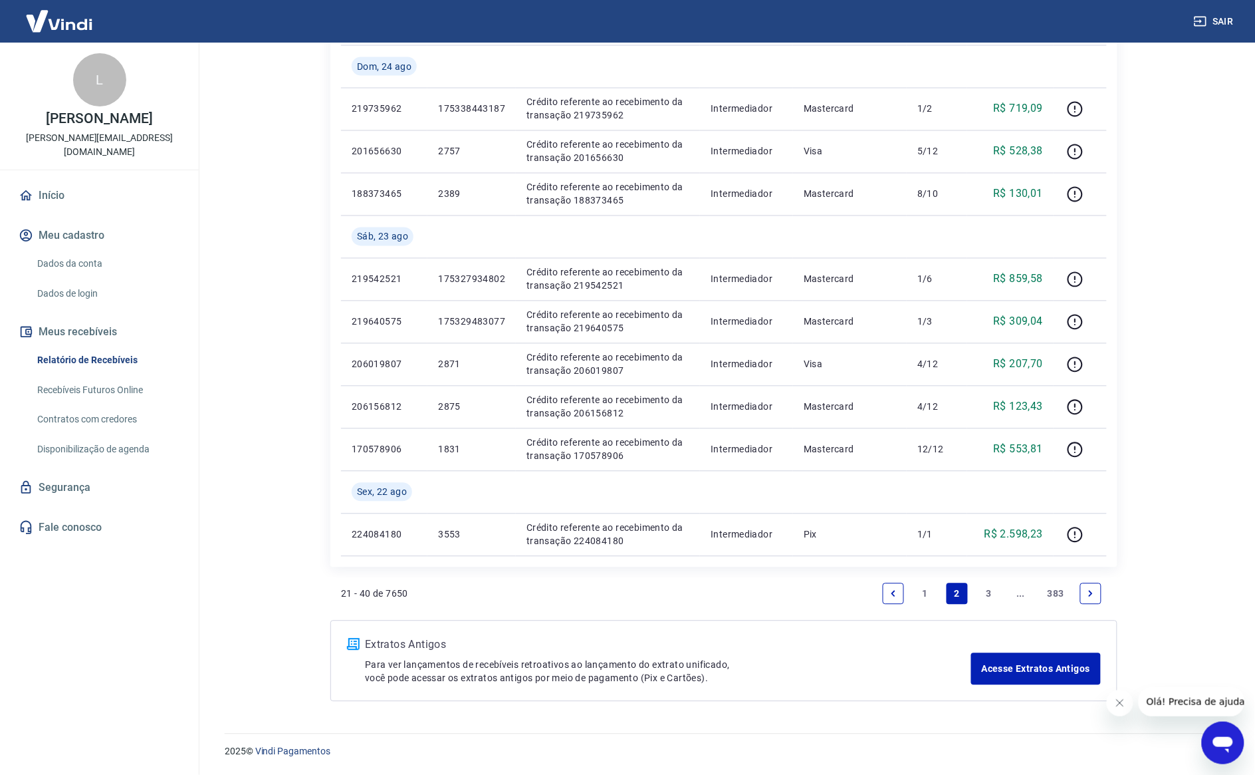
scroll to position [655, 0]
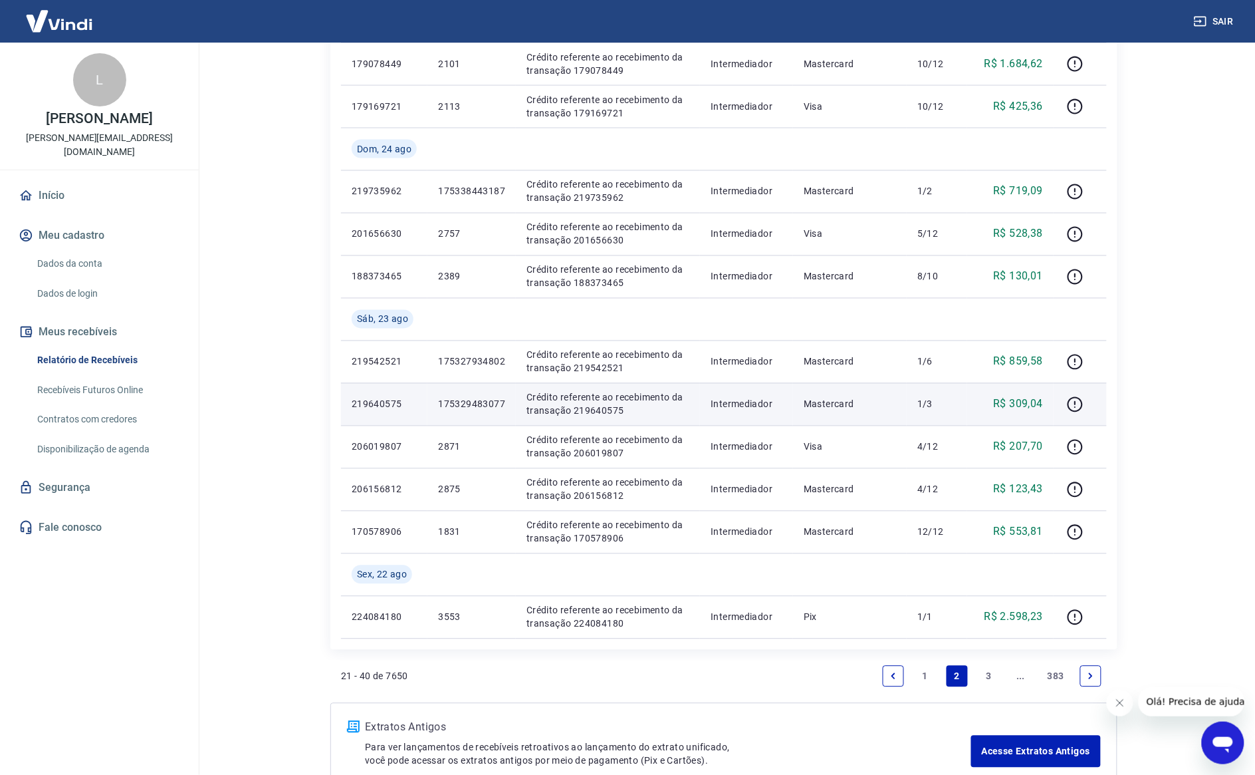
click at [440, 402] on td "175329483077" at bounding box center [472, 404] width 88 height 43
click at [440, 400] on p "175329483077" at bounding box center [471, 404] width 67 height 13
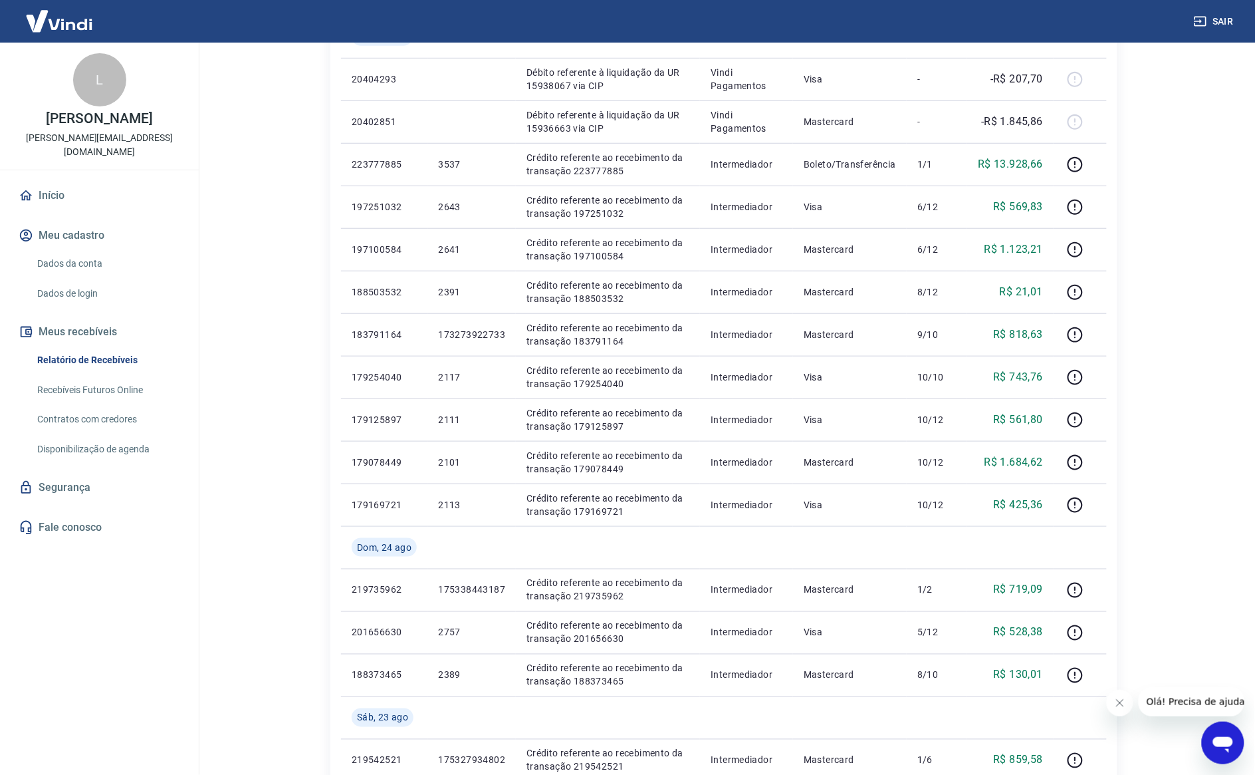
scroll to position [332, 0]
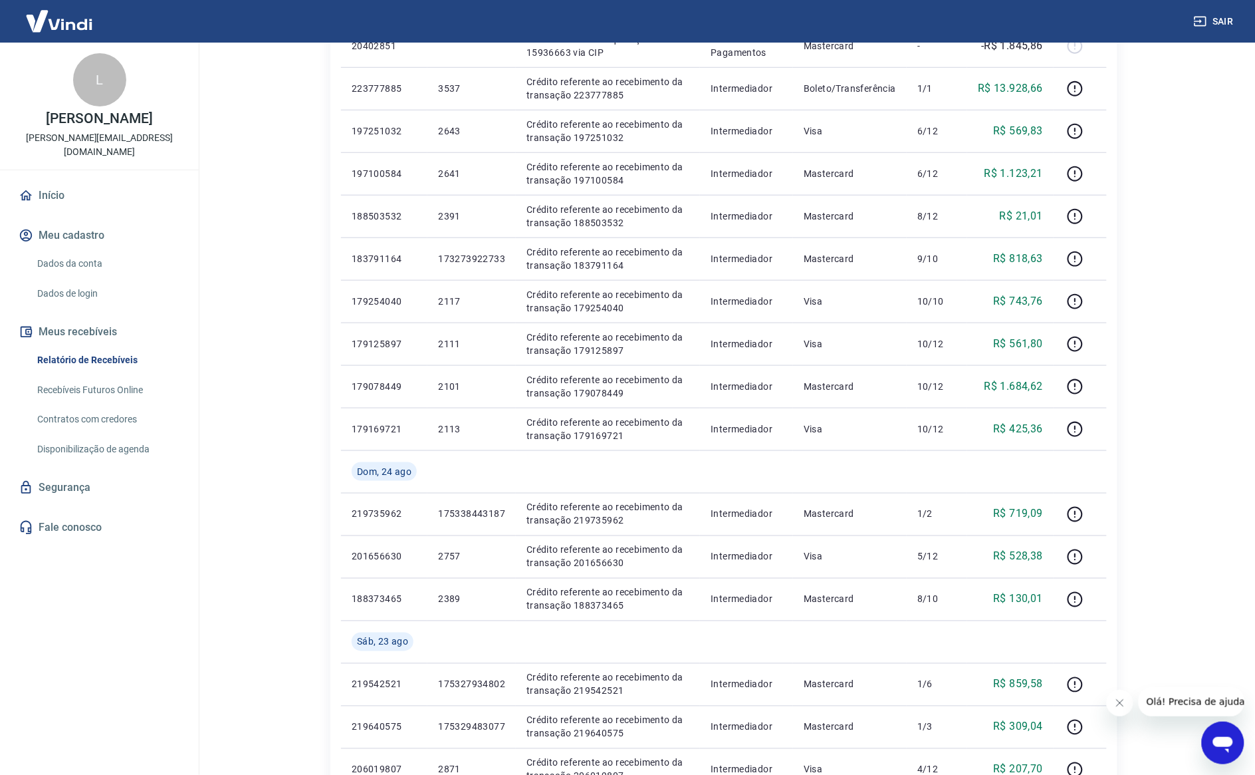
click at [1177, 442] on html "Sair L [PERSON_NAME] [EMAIL_ADDRESS][DOMAIN_NAME] Início Meu cadastro Dados da …" at bounding box center [627, 55] width 1255 height 775
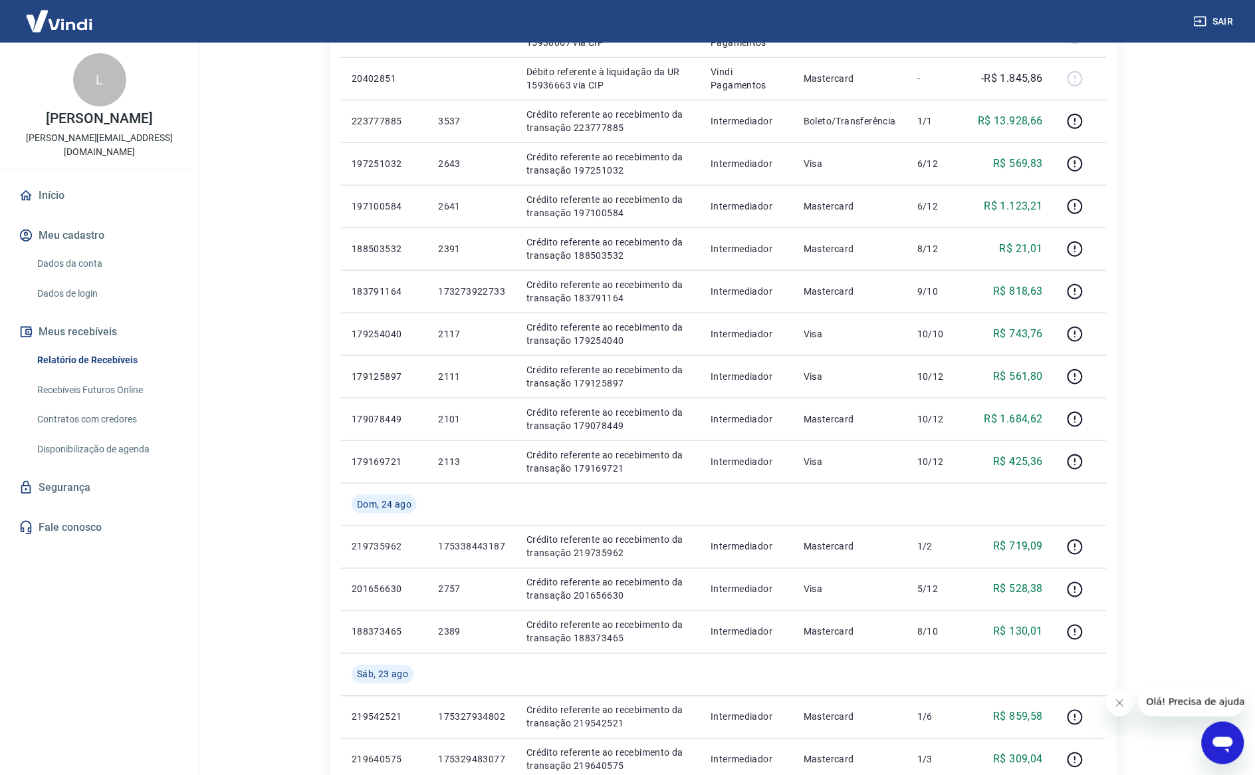
scroll to position [323, 0]
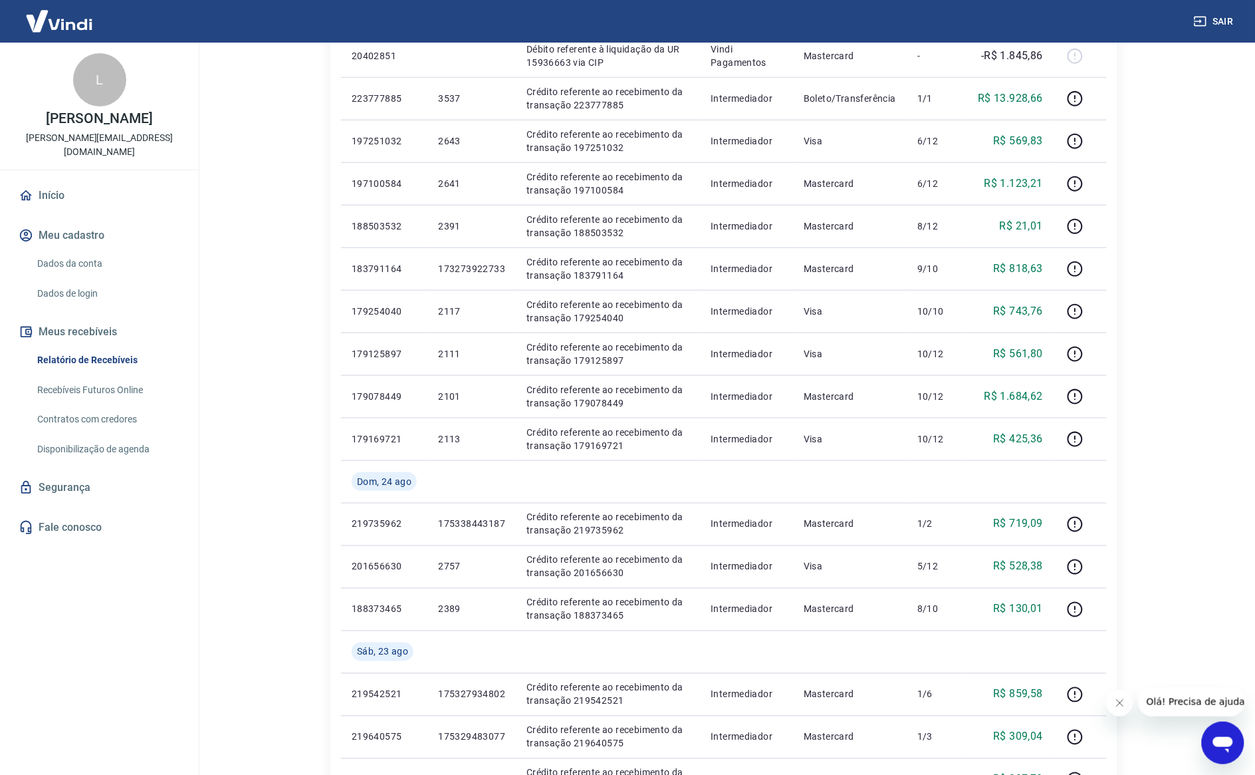
click at [1162, 440] on main "Início / Meus Recebíveis / Relatório de Recebíveis Relatório de Recebíveis Saib…" at bounding box center [724, 86] width 1063 height 732
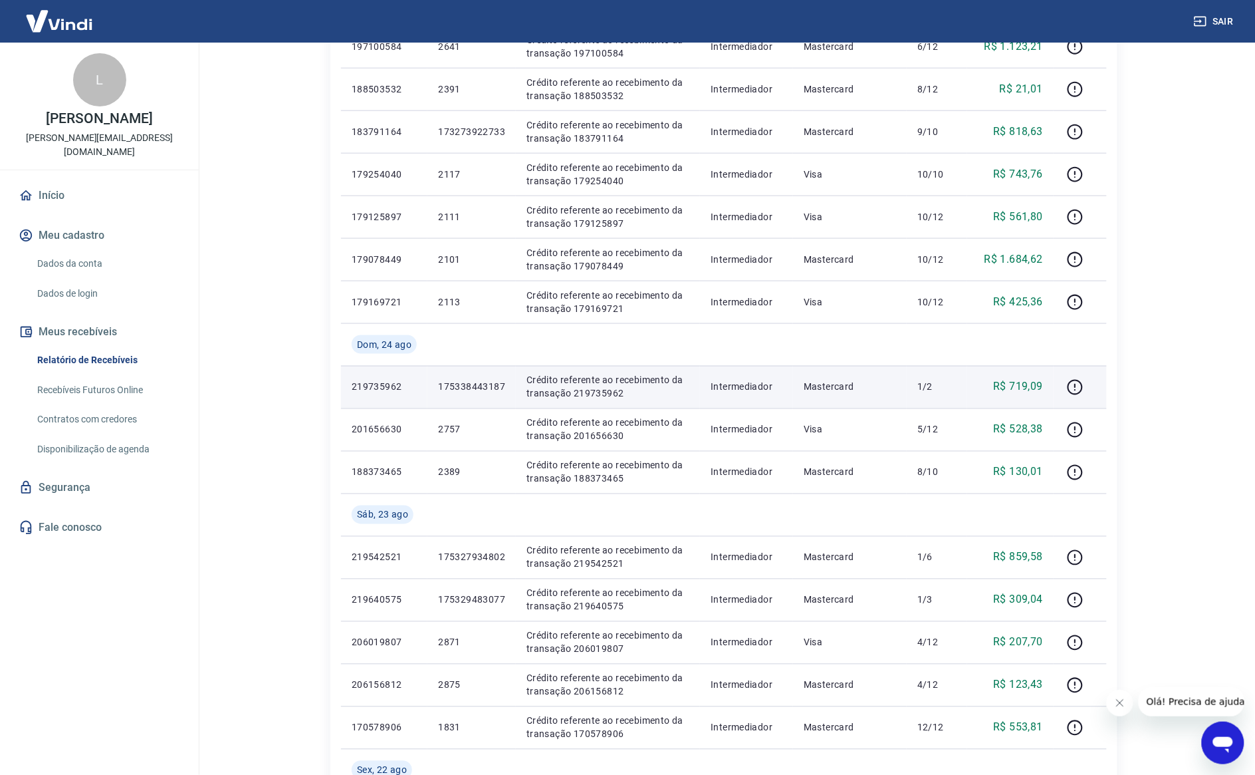
scroll to position [489, 0]
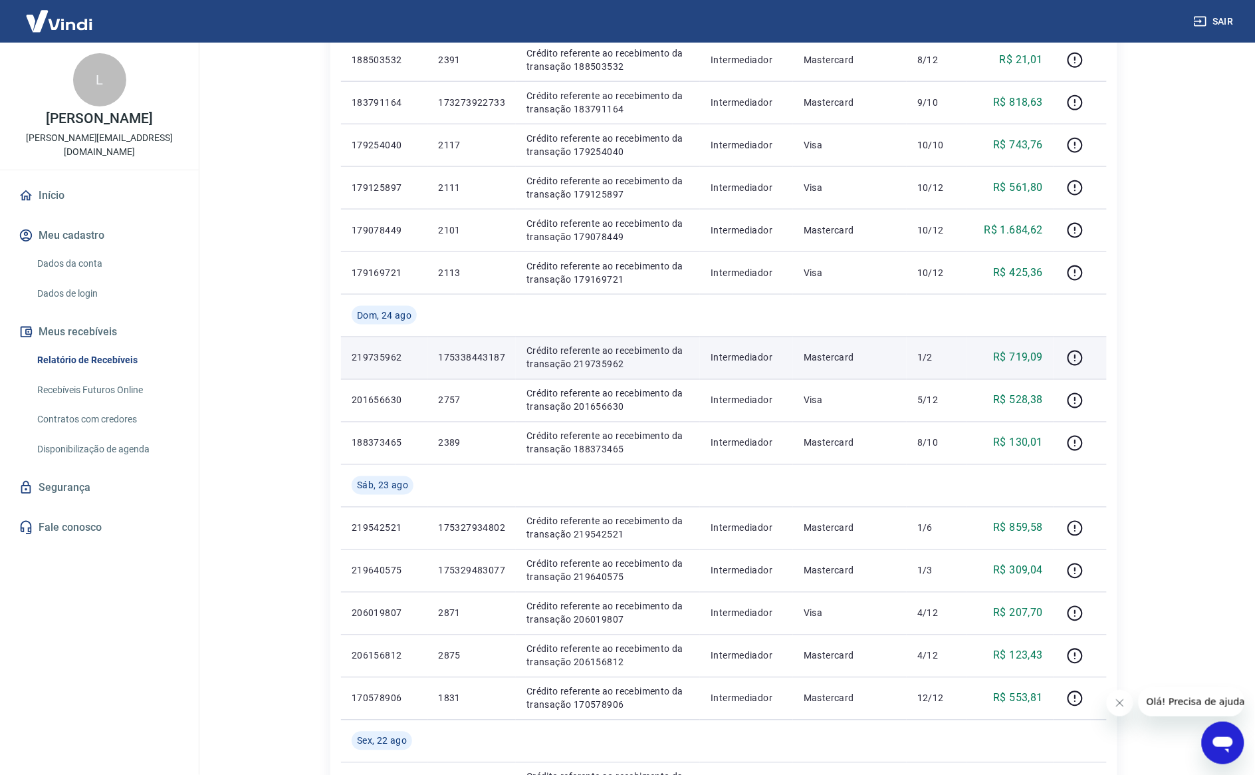
click at [1018, 358] on p "R$ 719,09" at bounding box center [1019, 358] width 50 height 16
click at [1018, 357] on p "R$ 719,09" at bounding box center [1019, 358] width 50 height 16
click at [482, 351] on p "175338443187" at bounding box center [471, 357] width 67 height 13
drag, startPoint x: 1046, startPoint y: 358, endPoint x: 1009, endPoint y: 354, distance: 36.7
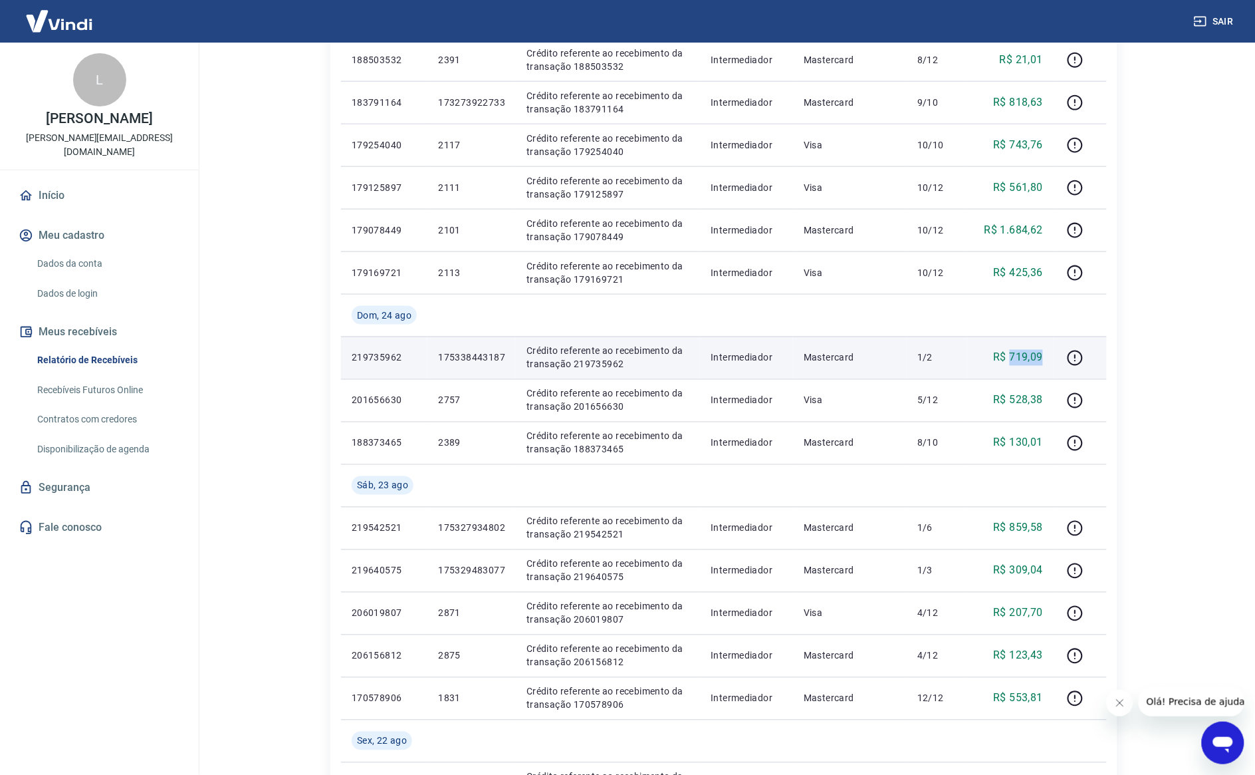
click at [1009, 354] on td "R$ 719,09" at bounding box center [1011, 357] width 86 height 43
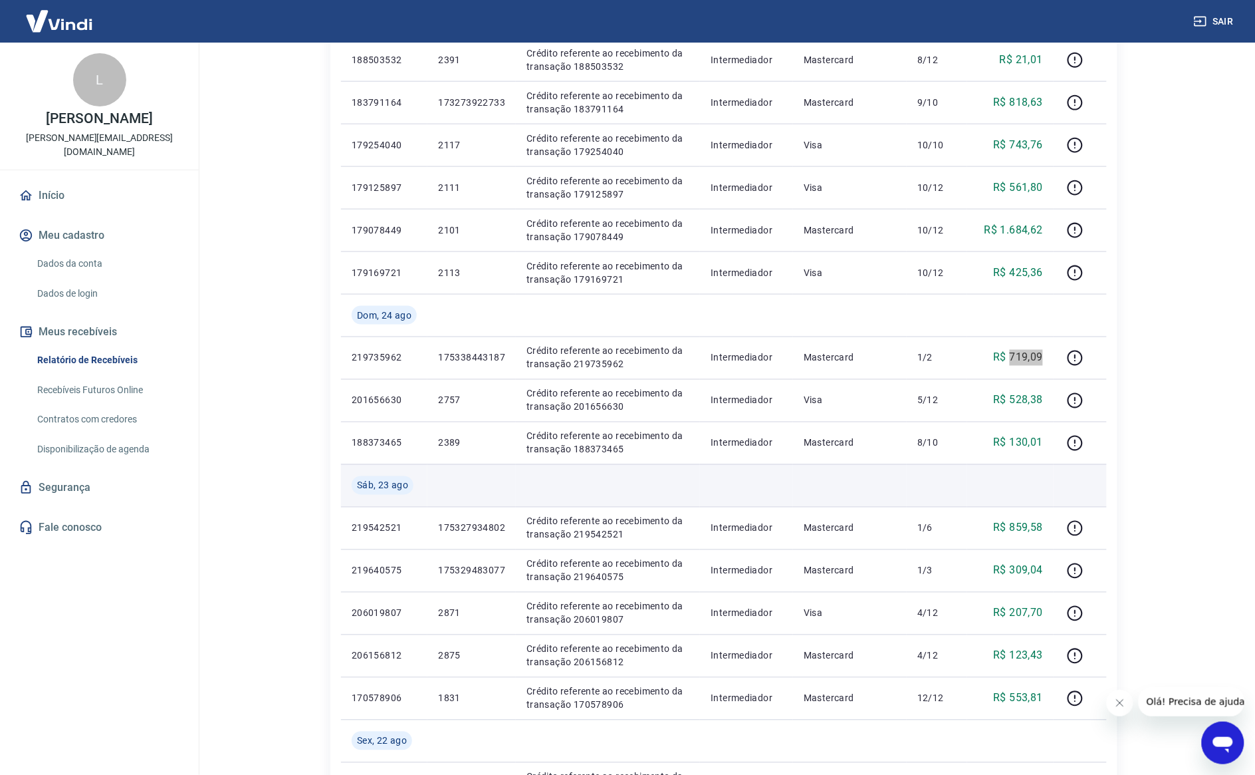
scroll to position [572, 0]
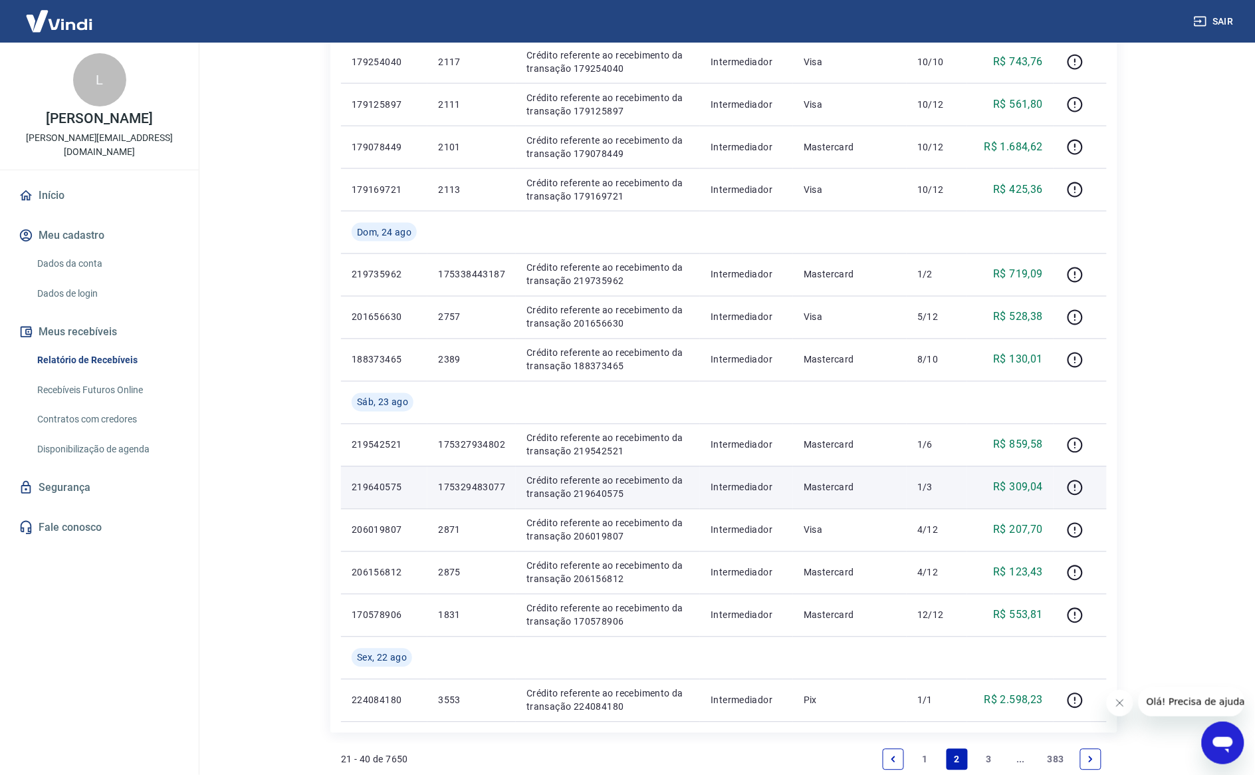
click at [463, 486] on p "175329483077" at bounding box center [471, 487] width 67 height 13
click at [1019, 482] on p "R$ 309,04" at bounding box center [1019, 487] width 50 height 16
click at [1021, 482] on p "R$ 309,04" at bounding box center [1019, 487] width 50 height 16
